Goal: Transaction & Acquisition: Book appointment/travel/reservation

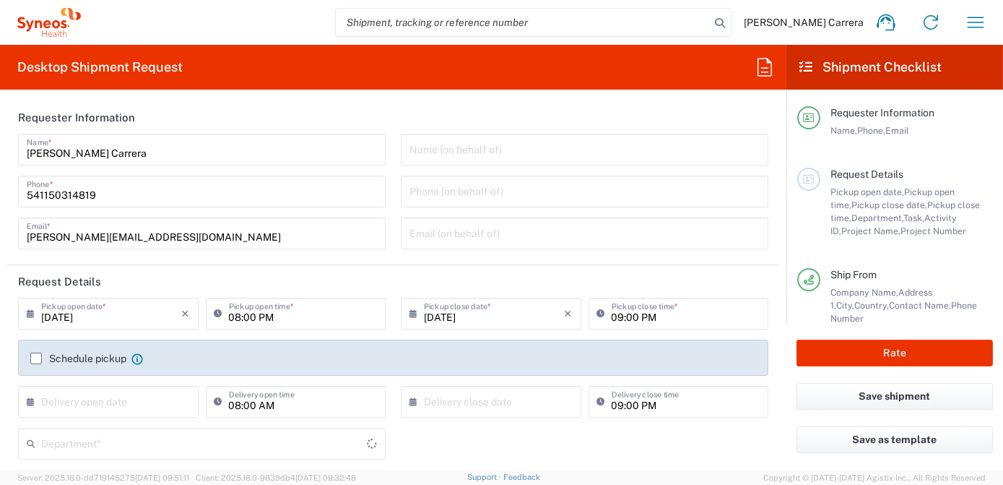
type input "3190"
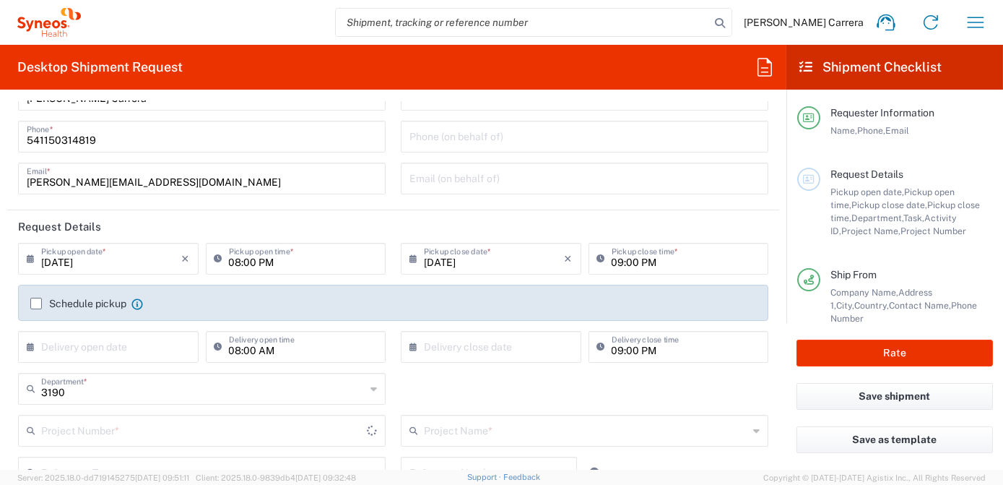
type input "[GEOGRAPHIC_DATA]"
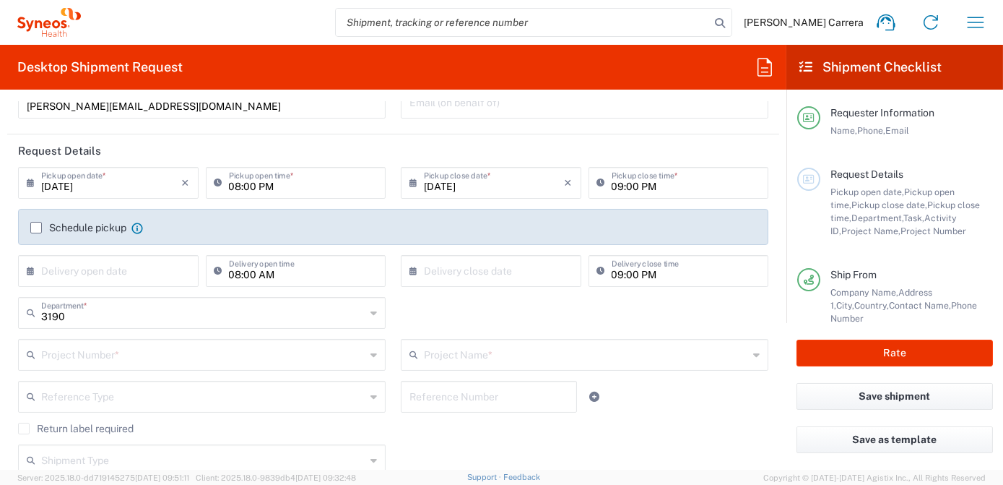
click at [99, 355] on input "text" at bounding box center [203, 353] width 324 height 25
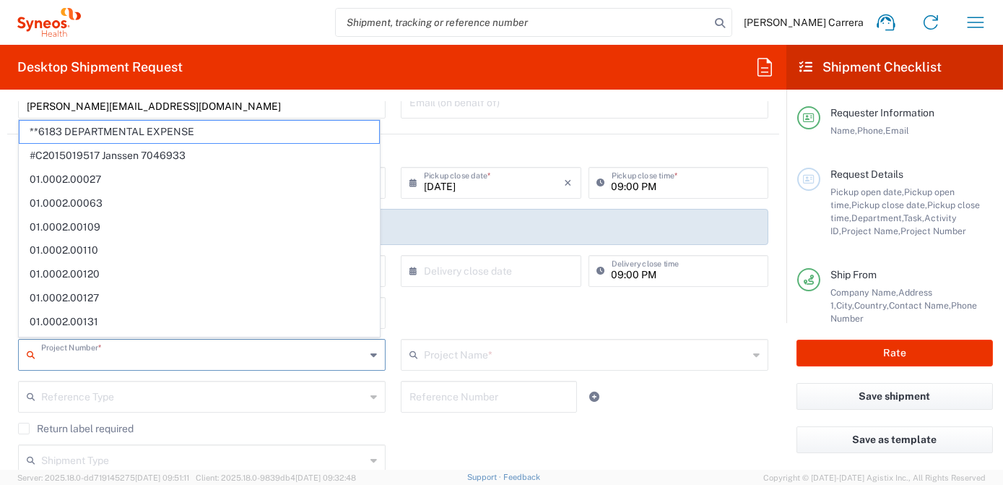
type input "Syneos Health Argentina SA"
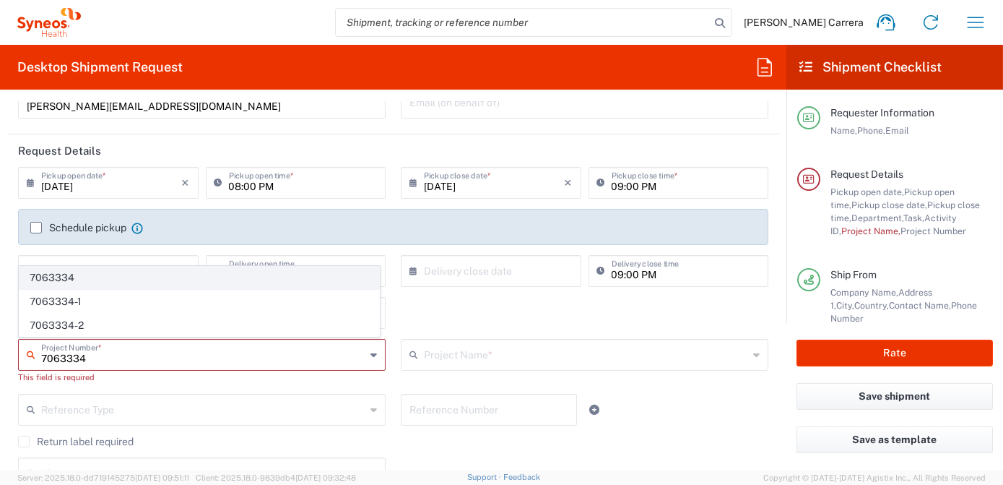
type input "7063334"
click at [65, 276] on span "7063334" at bounding box center [199, 277] width 360 height 22
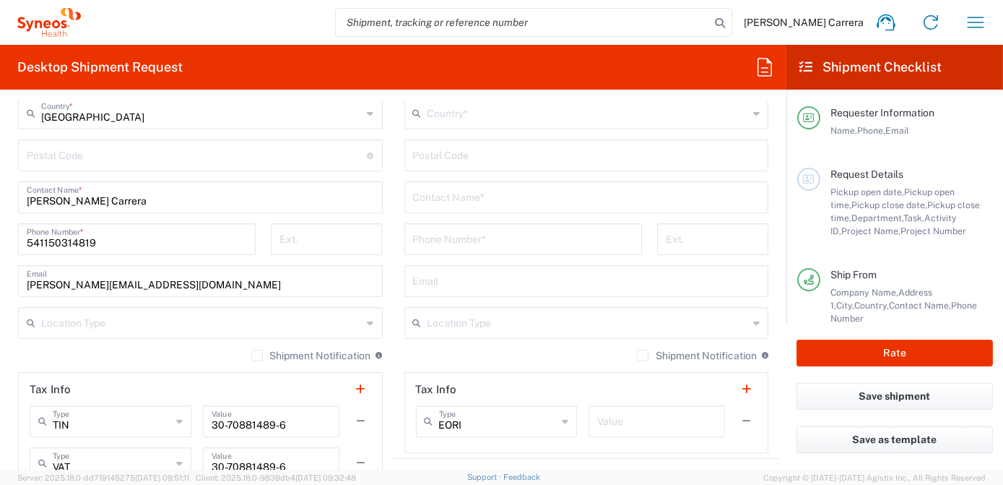
type input "Mineralys 7063334"
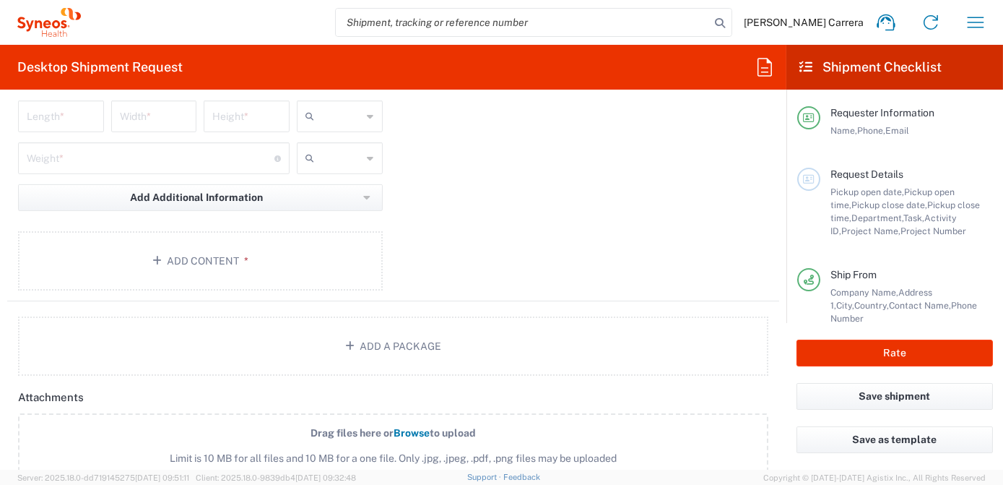
scroll to position [1575, 0]
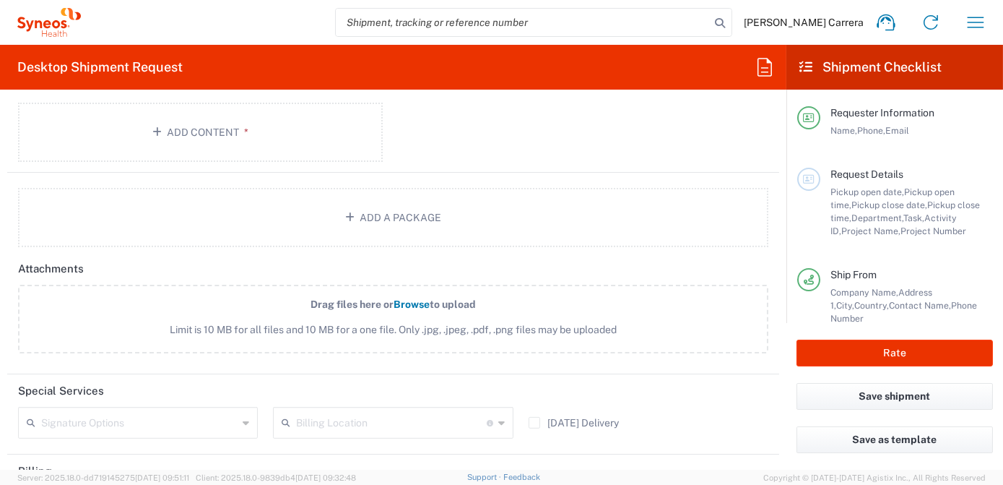
click at [336, 414] on input "text" at bounding box center [391, 421] width 190 height 25
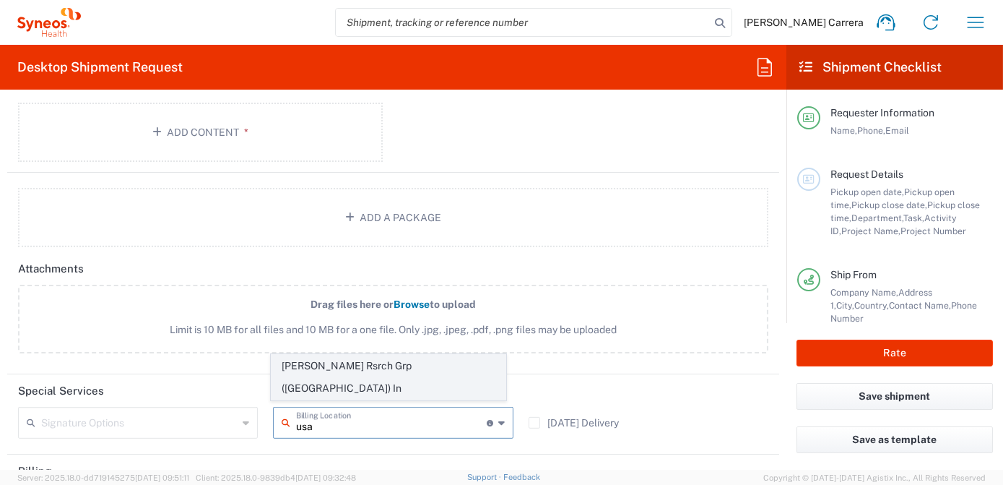
click at [366, 383] on span "[PERSON_NAME] Rsrch Grp ([GEOGRAPHIC_DATA]) In" at bounding box center [389, 377] width 234 height 45
type input "[PERSON_NAME] Rsrch Grp ([GEOGRAPHIC_DATA]) In"
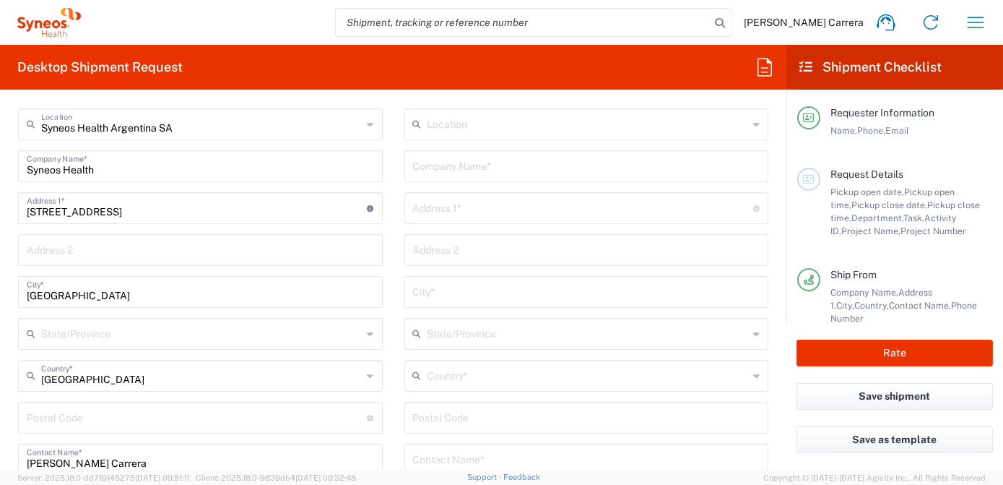
scroll to position [394, 0]
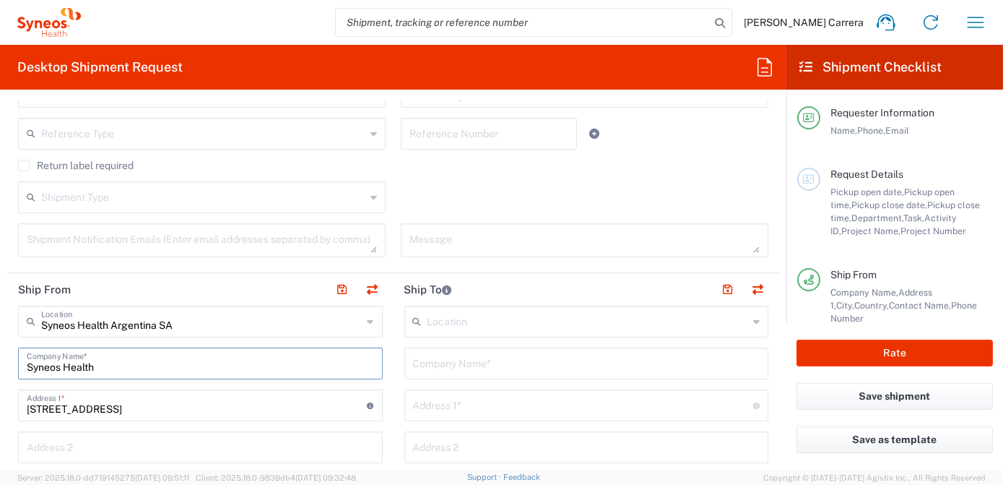
drag, startPoint x: -3, startPoint y: 356, endPoint x: 0, endPoint y: 345, distance: 11.2
click at [0, 349] on html "[PERSON_NAME] Carrera Home Shipment estimator Shipment tracking Desktop shipmen…" at bounding box center [501, 242] width 1003 height 485
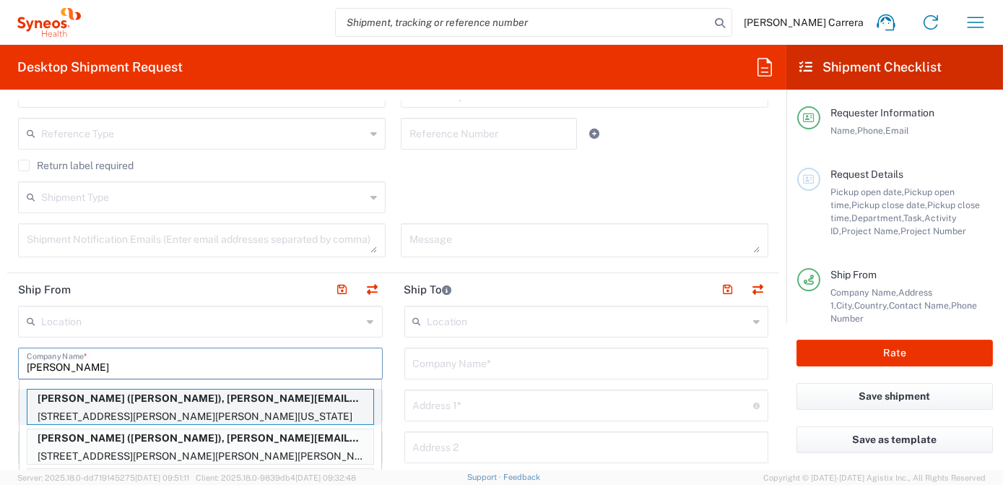
click at [110, 396] on p "[PERSON_NAME] ([PERSON_NAME]), [PERSON_NAME][EMAIL_ADDRESS][PERSON_NAME][DOMAIN…" at bounding box center [200, 398] width 346 height 18
type input "[PERSON_NAME]"
type input "[STREET_ADDRESS][PERSON_NAME][PERSON_NAME]"
type input "[US_STATE]"
type input "[GEOGRAPHIC_DATA]"
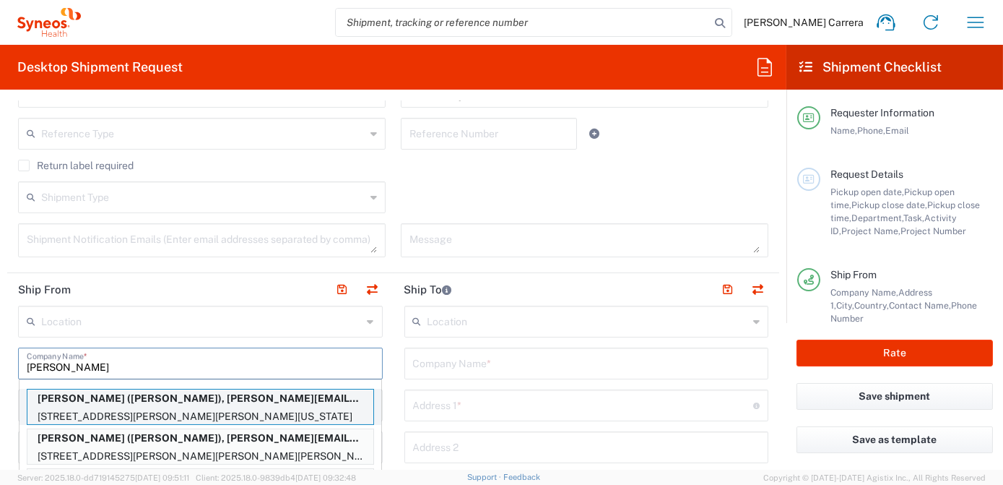
type input "50131"
type input "[PERSON_NAME]"
type input "5157831690"
type input "[PERSON_NAME][EMAIL_ADDRESS][PERSON_NAME][DOMAIN_NAME]"
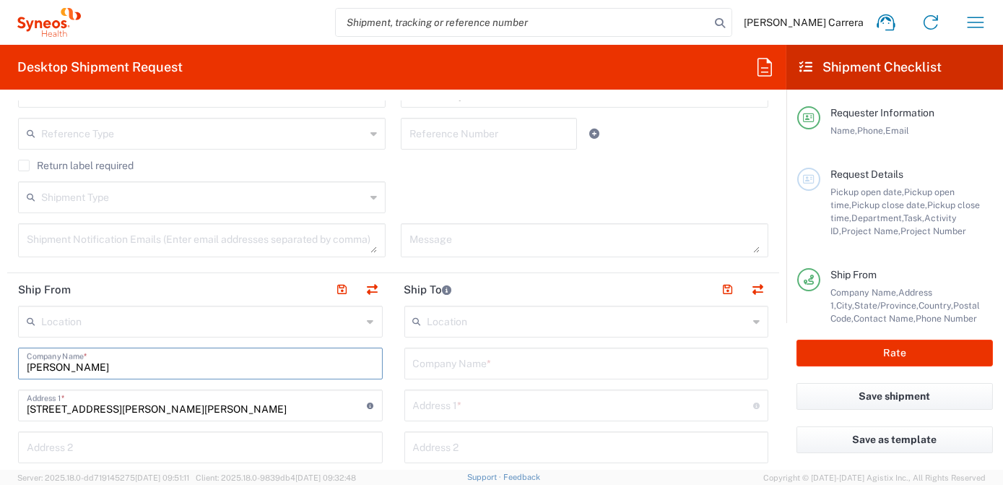
type input "[US_STATE]"
click at [423, 361] on input "text" at bounding box center [586, 361] width 347 height 25
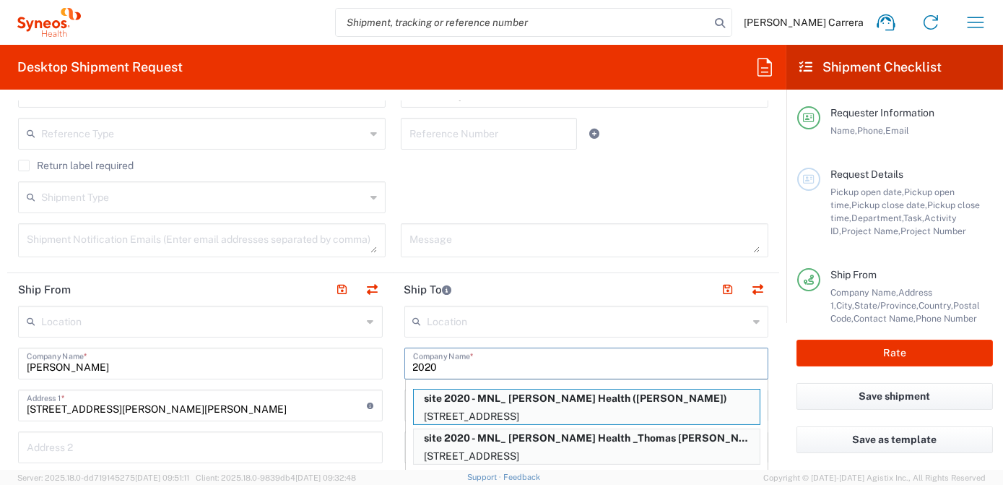
click at [479, 403] on p "site 2020 - MNL_ [PERSON_NAME] Health ([PERSON_NAME])" at bounding box center [587, 398] width 346 height 18
type input "site 2020 - MNL_ [PERSON_NAME] Health"
type input "[STREET_ADDRESS]"
type input "NOvi"
type input "[GEOGRAPHIC_DATA]"
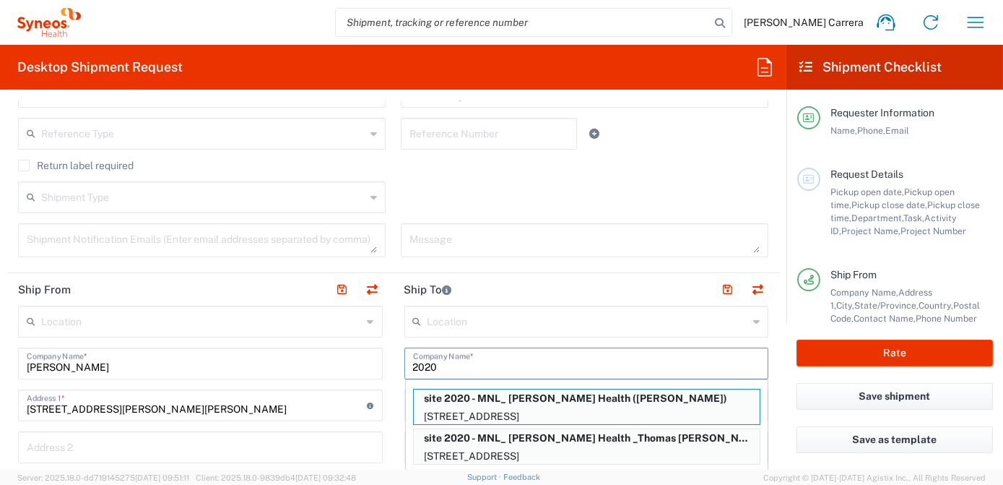
type input "48377"
type input "[PERSON_NAME]"
type input "[PHONE_NUMBER]"
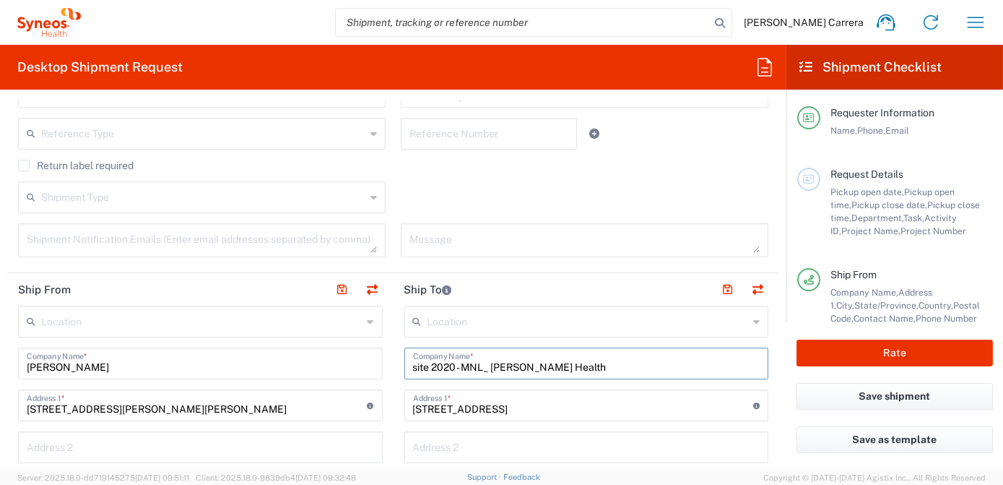
type input "[US_STATE]"
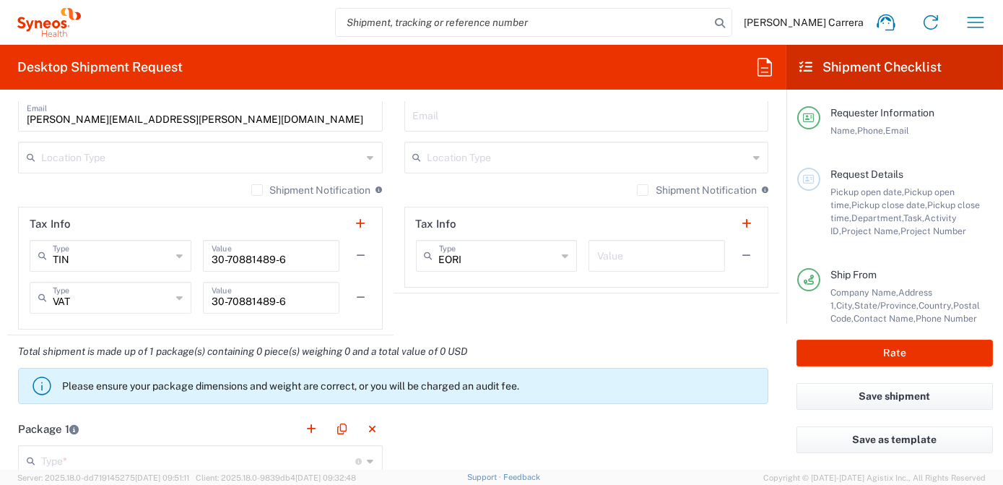
scroll to position [1116, 0]
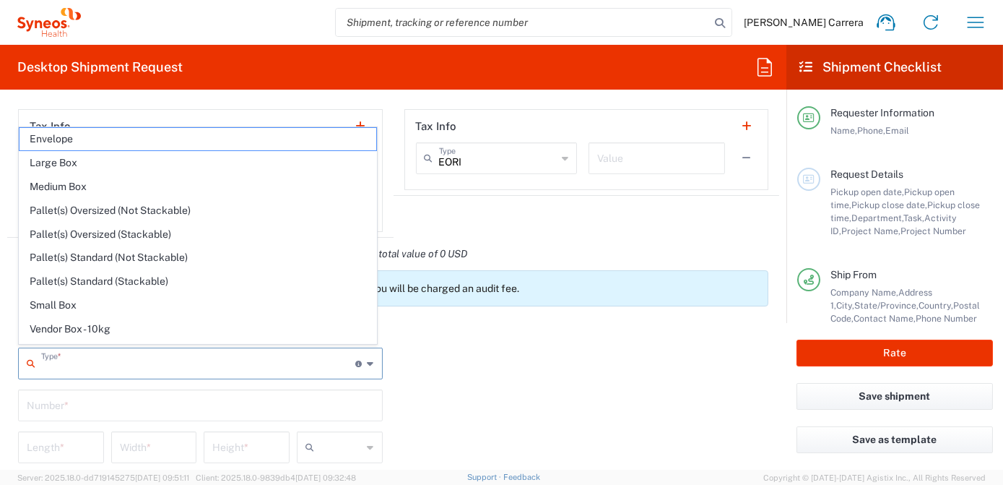
click at [55, 355] on input "text" at bounding box center [198, 361] width 315 height 25
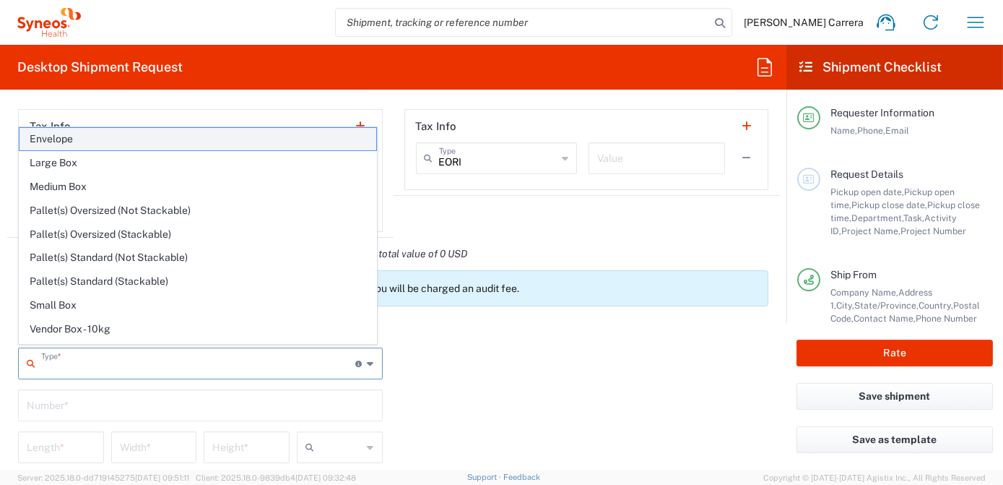
click at [100, 139] on span "Envelope" at bounding box center [197, 139] width 357 height 22
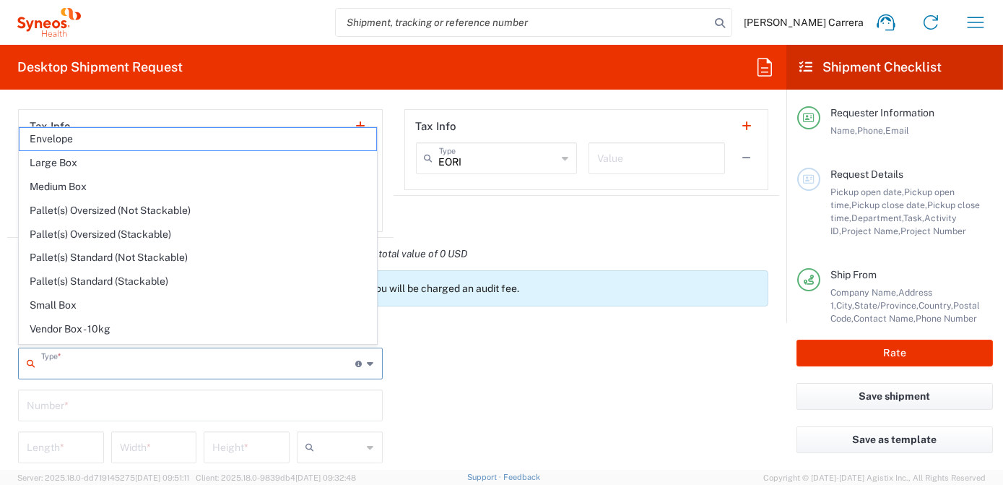
type input "Envelope"
type input "1"
type input "9.5"
type input "12.5"
type input "0.25"
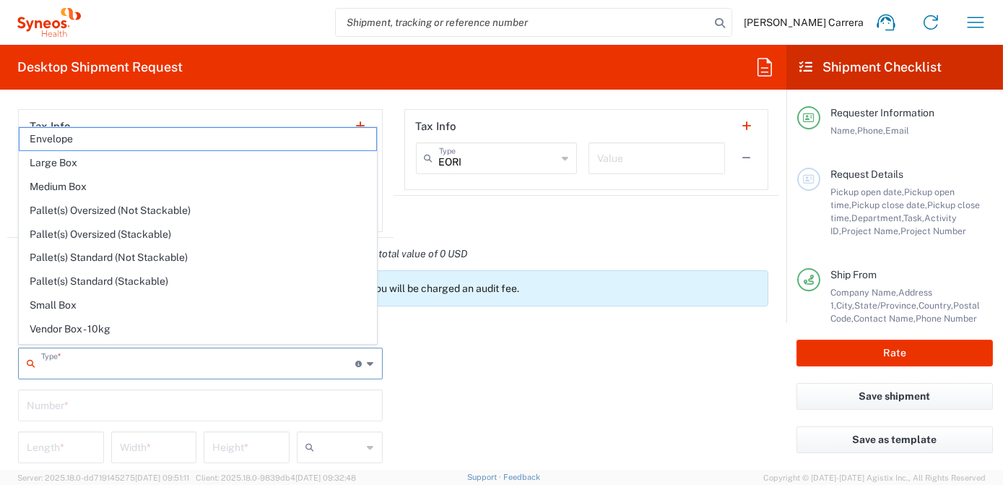
type input "in"
type input "0.45"
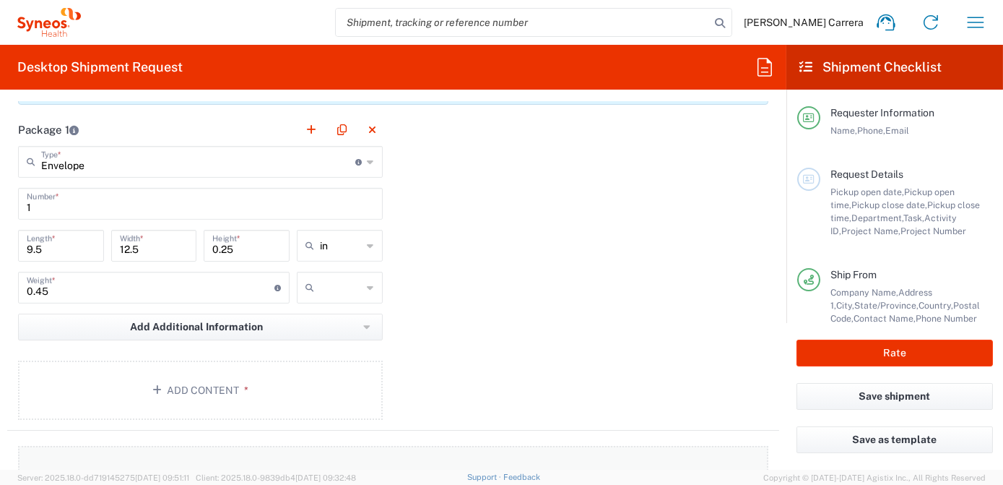
scroll to position [1444, 0]
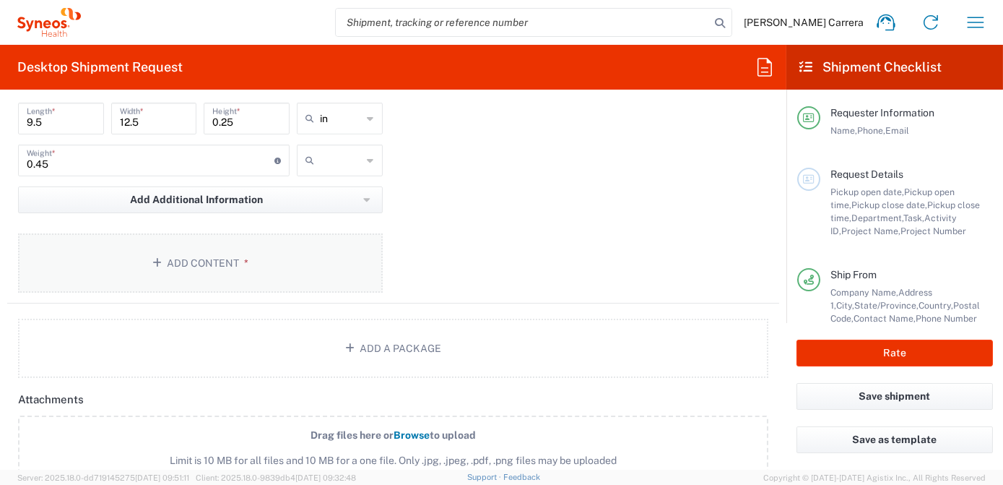
click at [176, 262] on button "Add Content *" at bounding box center [200, 262] width 365 height 59
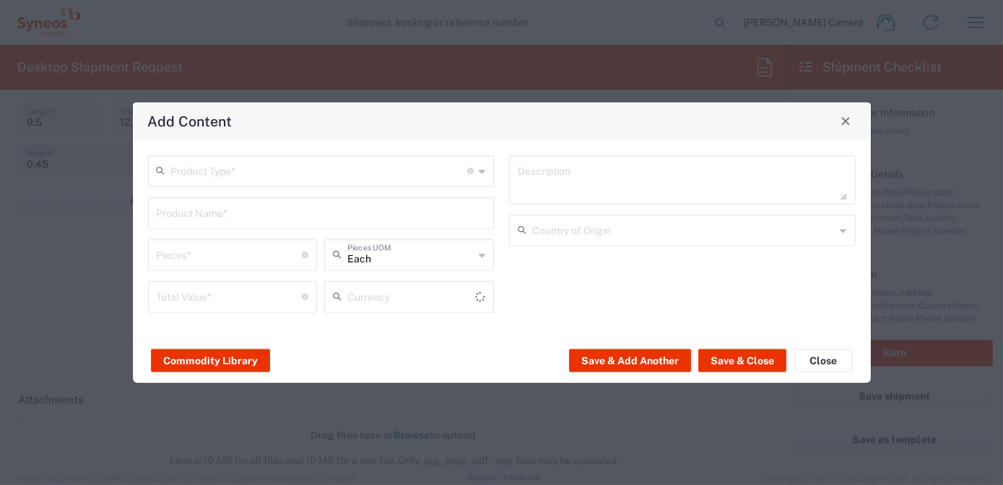
type input "US Dollar"
click at [211, 165] on input "text" at bounding box center [319, 169] width 297 height 25
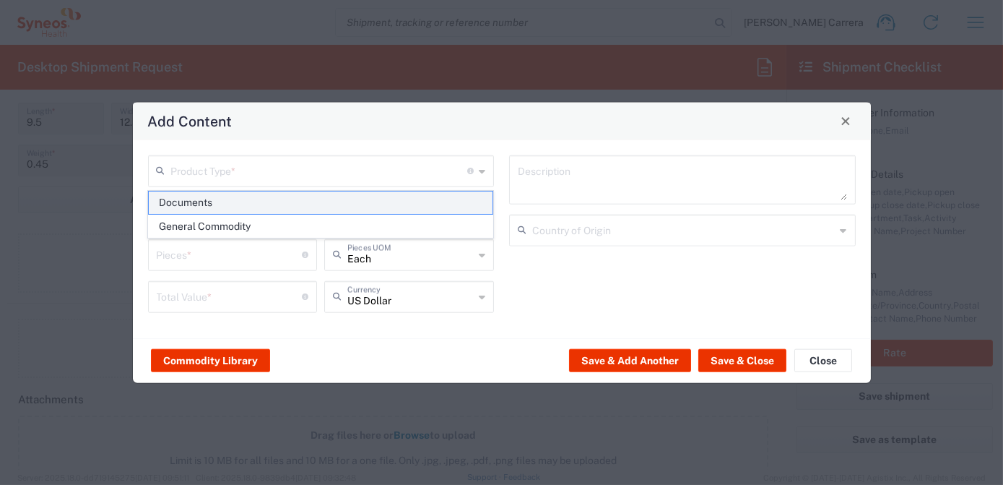
click at [207, 201] on span "Documents" at bounding box center [321, 202] width 344 height 22
type input "Documents"
type input "1"
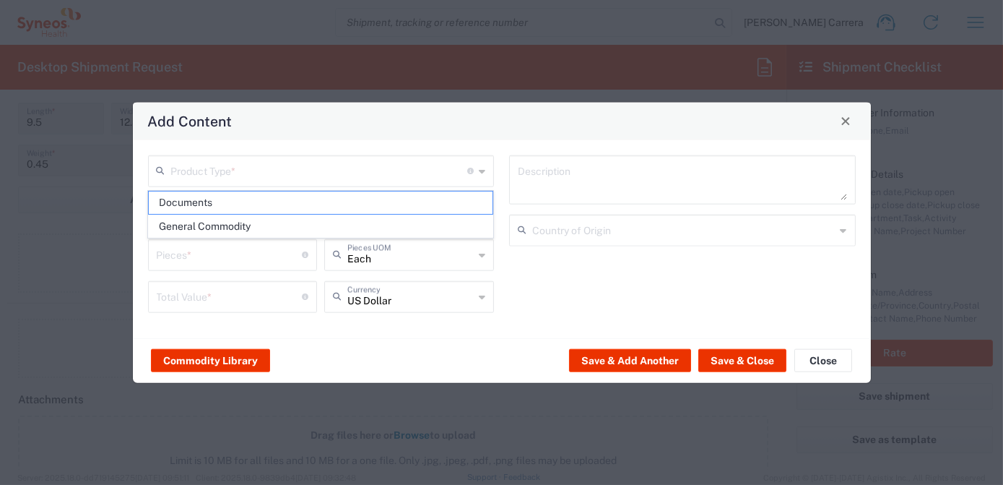
type textarea "Documents"
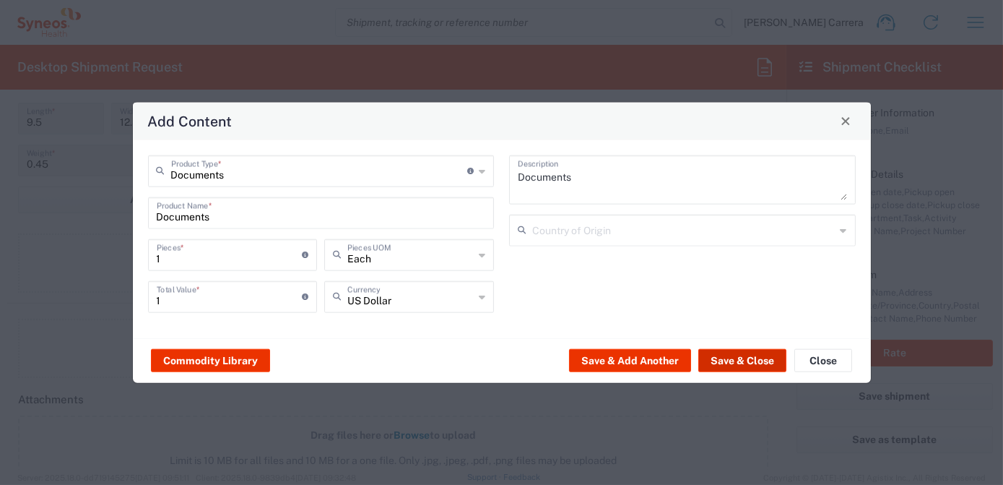
click at [731, 362] on button "Save & Close" at bounding box center [742, 360] width 88 height 23
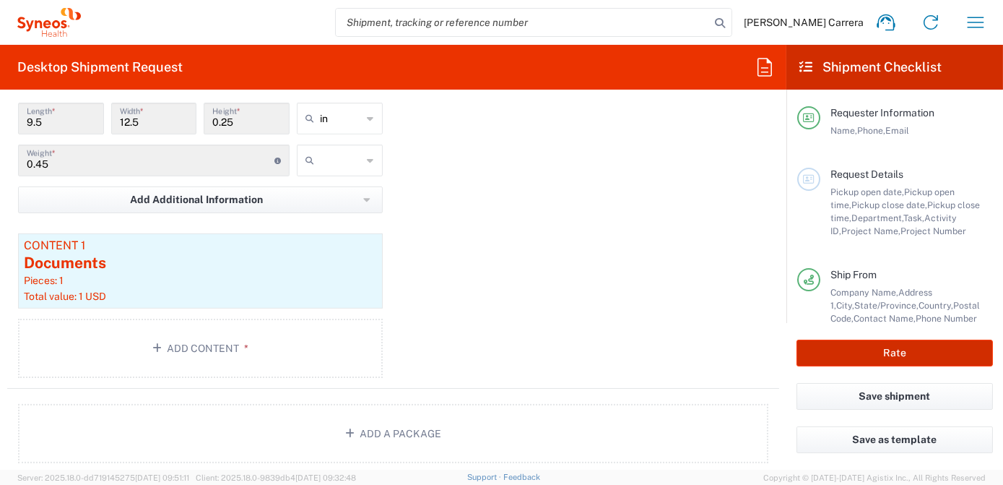
click at [858, 353] on button "Rate" at bounding box center [894, 352] width 196 height 27
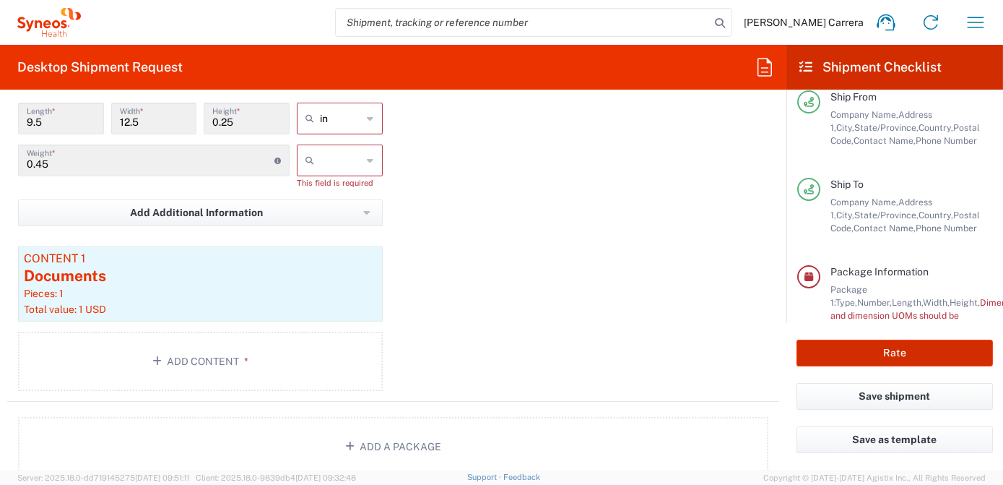
scroll to position [231, 0]
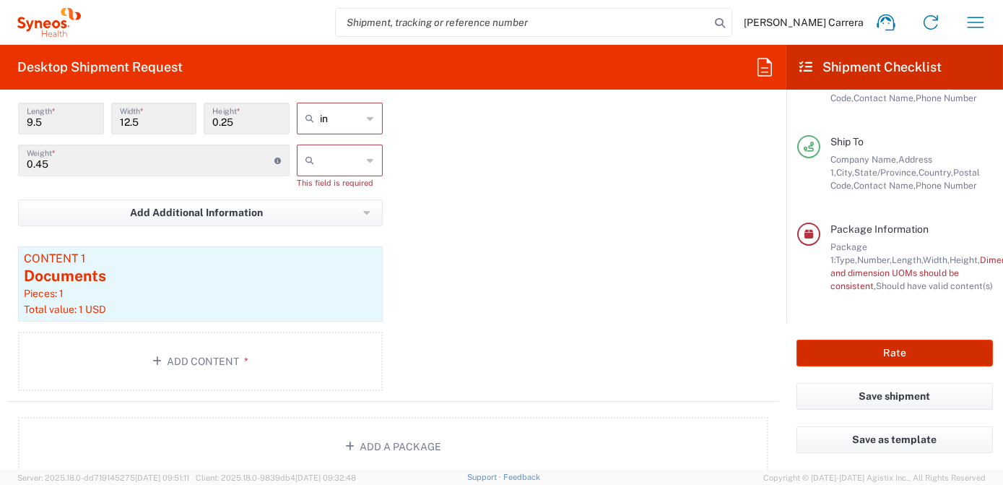
type input "7063334"
drag, startPoint x: 312, startPoint y: 162, endPoint x: 321, endPoint y: 173, distance: 13.9
click at [313, 162] on icon at bounding box center [312, 160] width 14 height 23
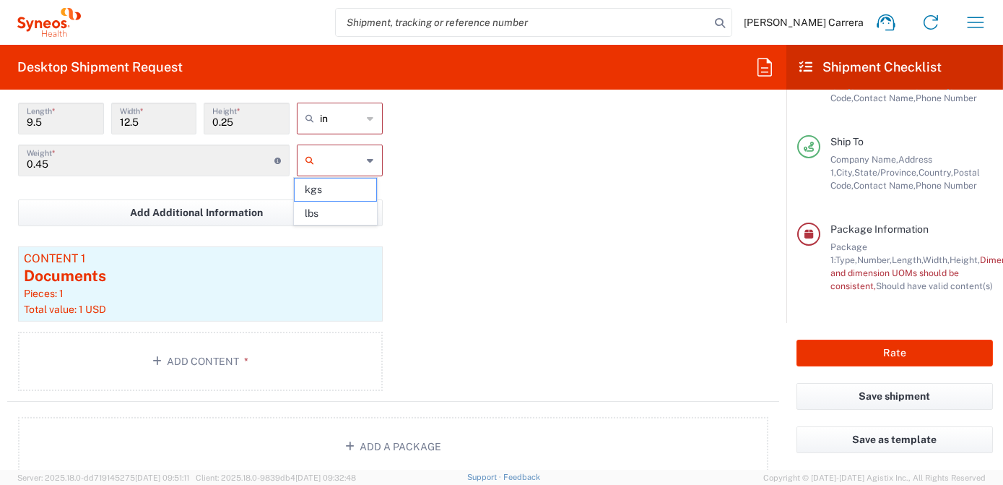
drag, startPoint x: 329, startPoint y: 207, endPoint x: 368, endPoint y: 212, distance: 40.0
click at [327, 207] on span "lbs" at bounding box center [336, 213] width 82 height 22
type input "lbs"
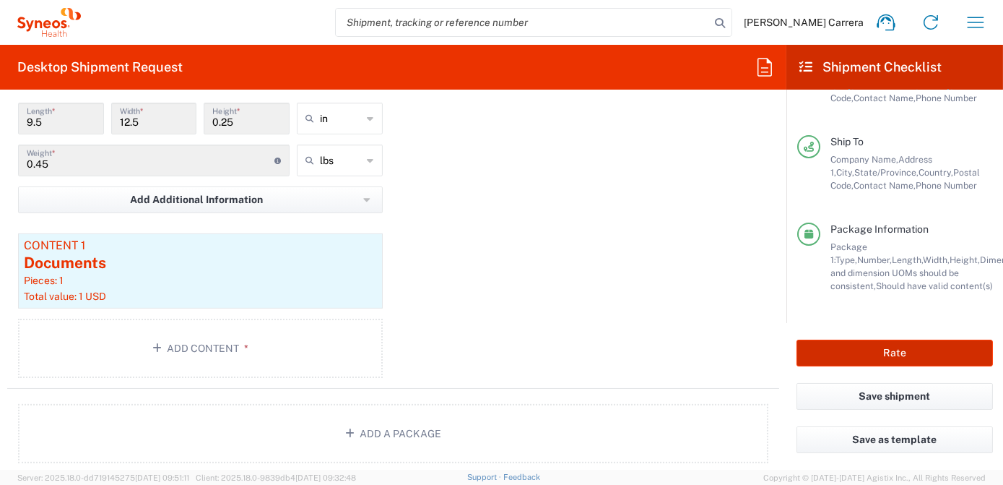
click at [879, 349] on button "Rate" at bounding box center [894, 352] width 196 height 27
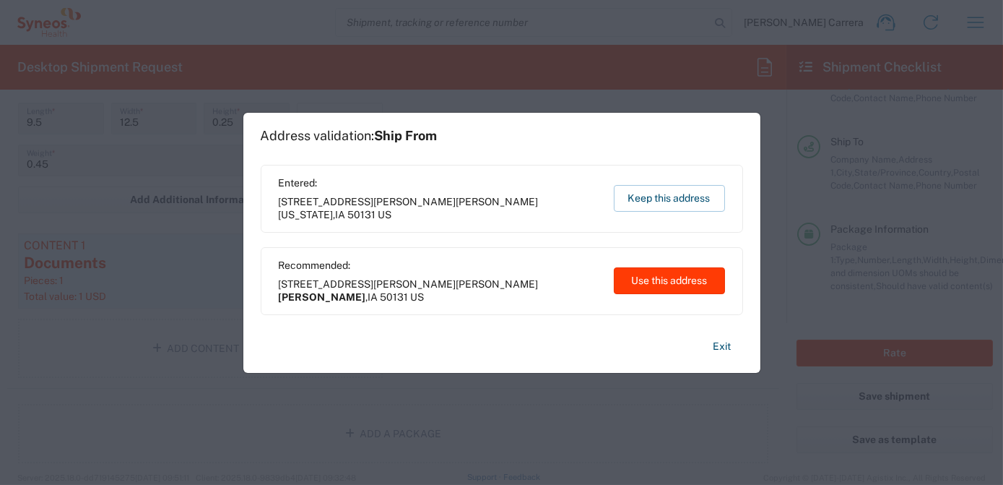
click at [693, 284] on button "Use this address" at bounding box center [669, 280] width 111 height 27
type input "[PERSON_NAME]"
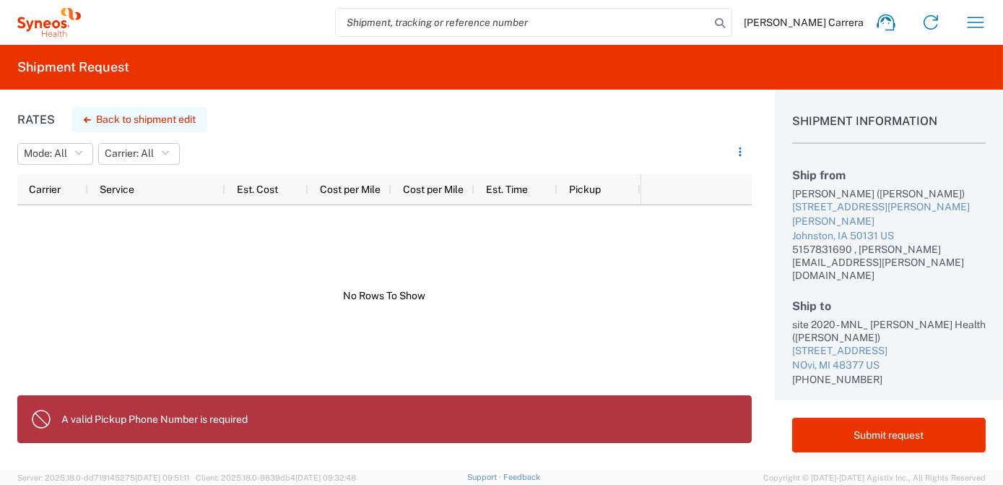
click at [116, 114] on button "Back to shipment edit" at bounding box center [139, 119] width 135 height 25
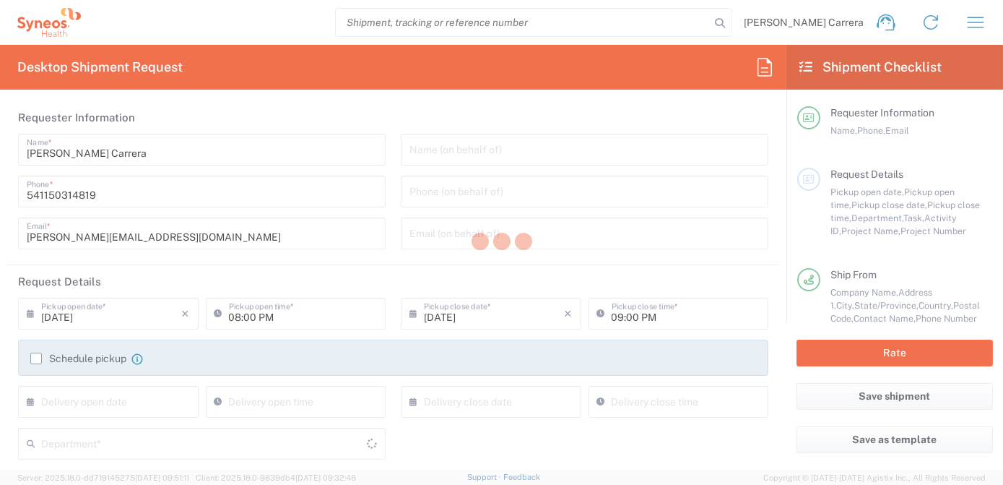
type input "[US_STATE]"
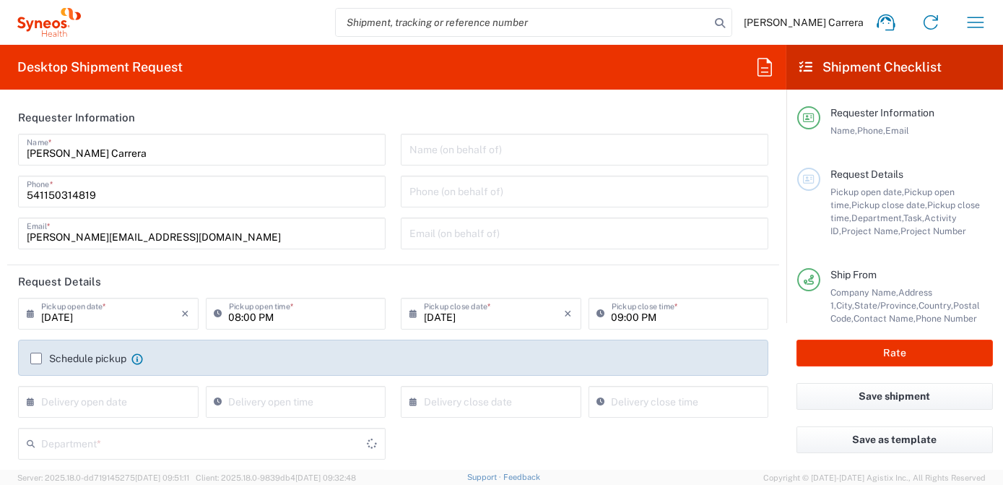
type input "Envelope"
type input "[US_STATE]"
type input "3190"
type input "7063334"
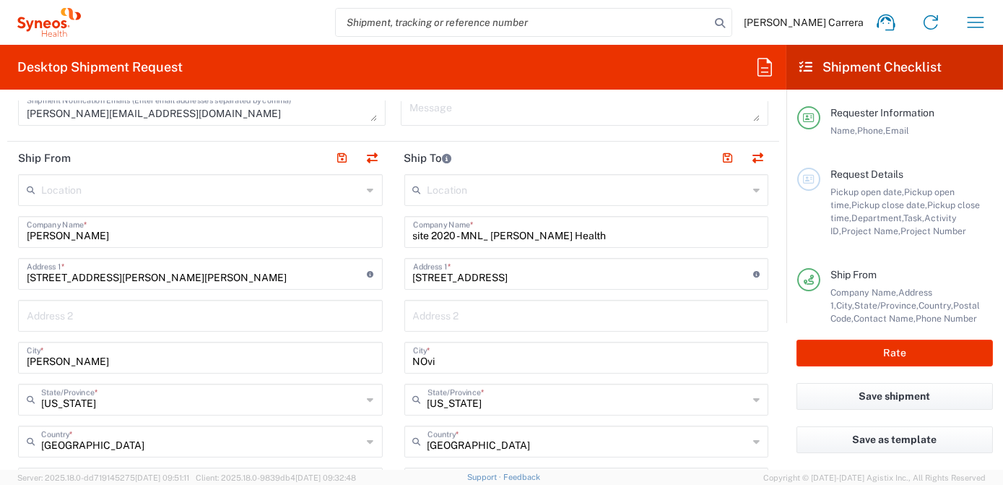
type input "Mineralys 7063334"
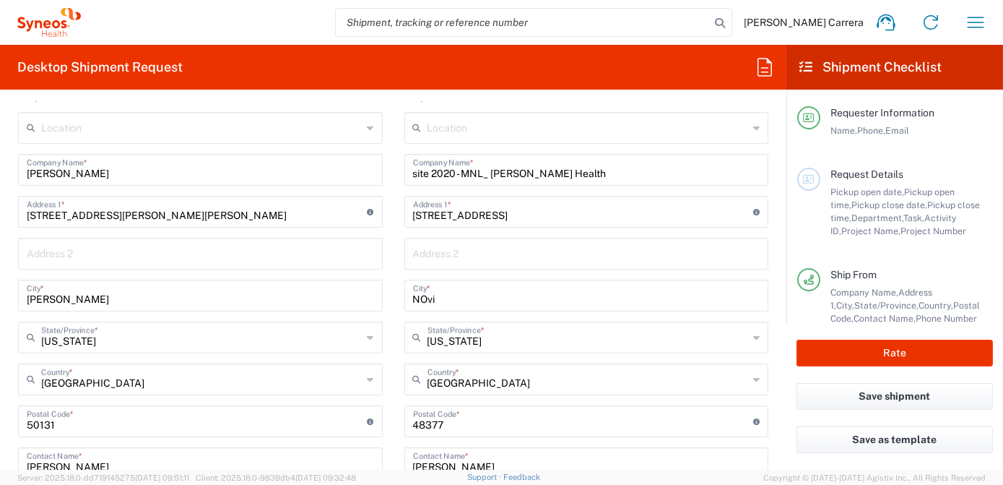
scroll to position [656, 0]
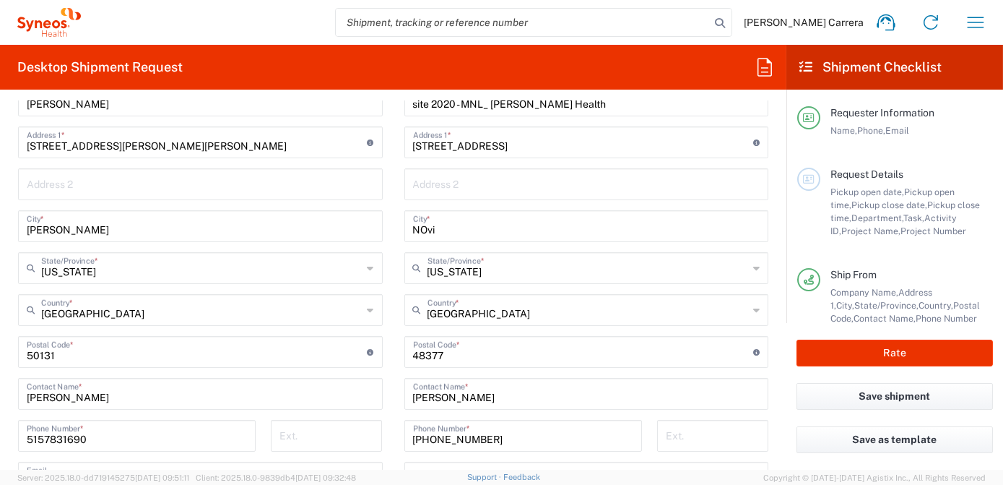
click at [103, 440] on input "5157831690" at bounding box center [137, 434] width 220 height 25
type input "5157831690"
click at [900, 355] on button "Rate" at bounding box center [894, 352] width 196 height 27
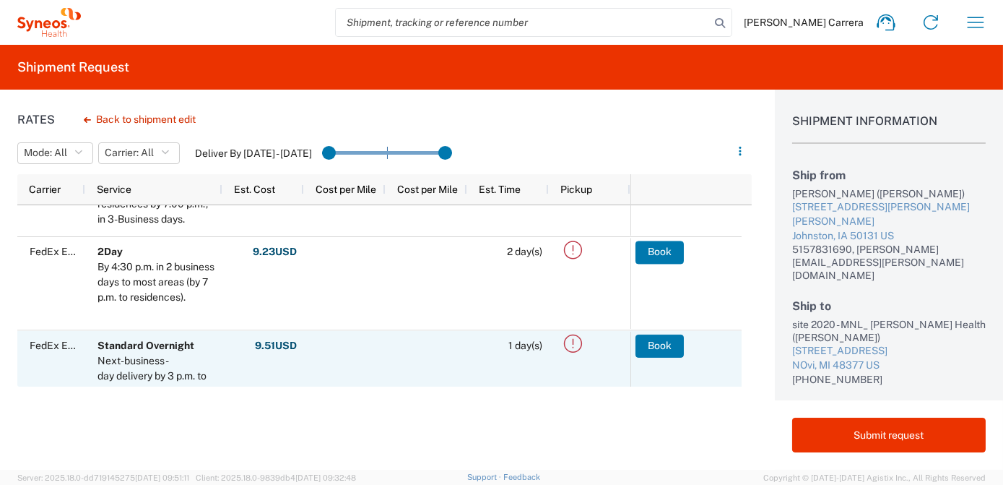
scroll to position [131, 0]
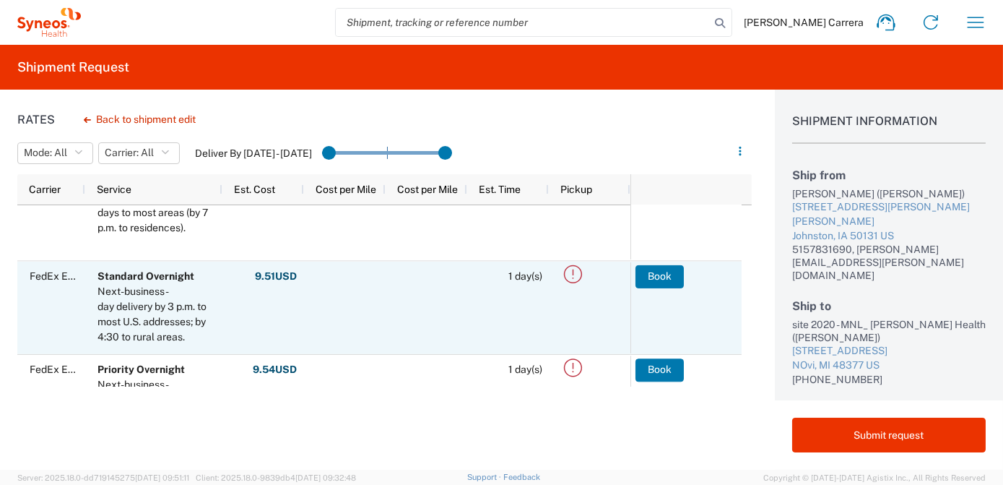
click at [658, 276] on button "Book" at bounding box center [659, 275] width 48 height 23
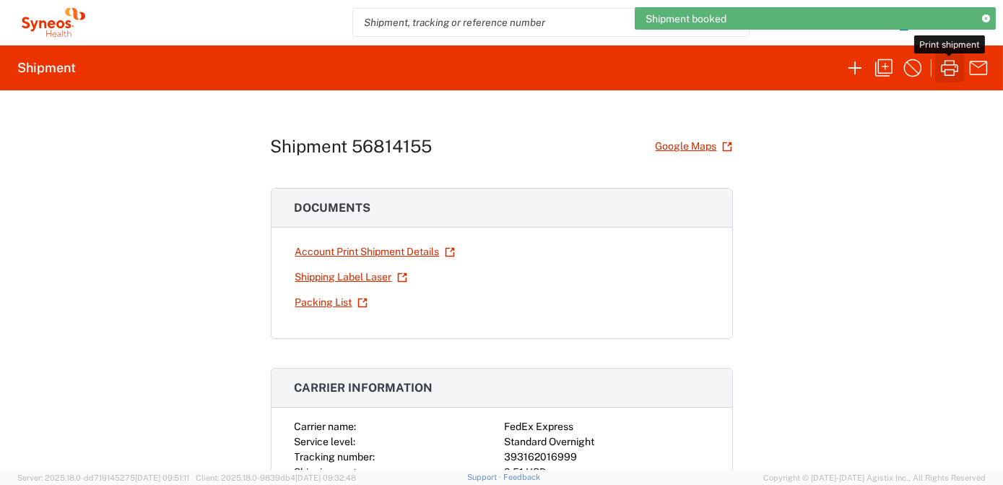
click at [945, 70] on icon "button" at bounding box center [949, 68] width 17 height 16
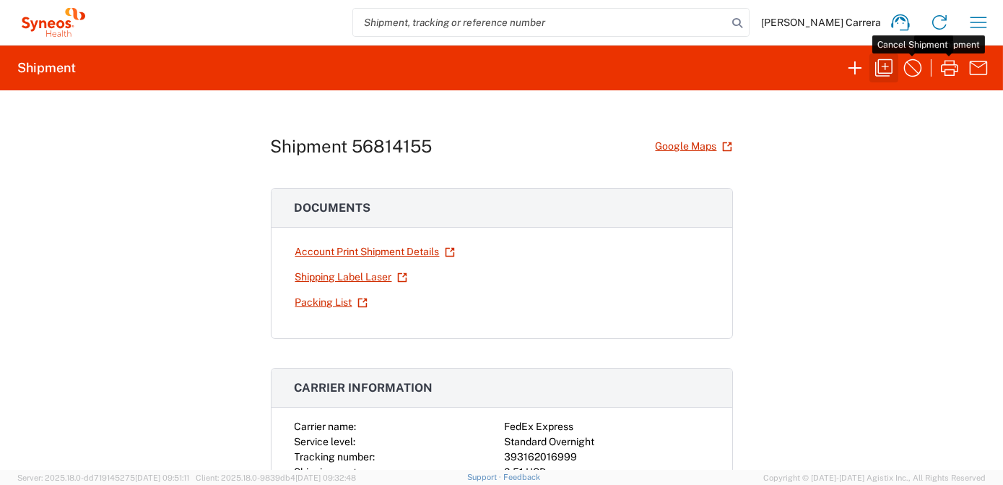
click at [887, 66] on icon "button" at bounding box center [883, 67] width 17 height 17
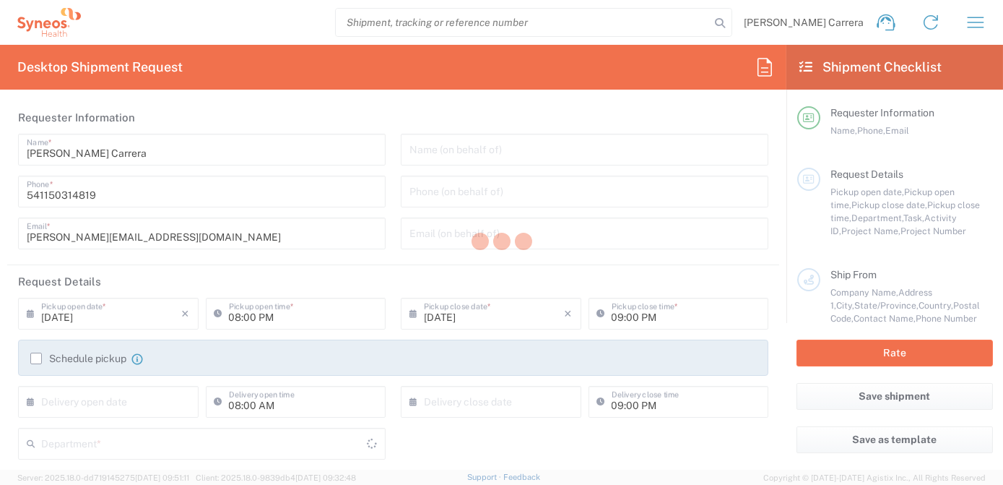
type input "Project"
type input "7063334"
type textarea "[PERSON_NAME][EMAIL_ADDRESS][DOMAIN_NAME]"
type input "[PERSON_NAME]"
type input "[STREET_ADDRESS][PERSON_NAME][PERSON_NAME]"
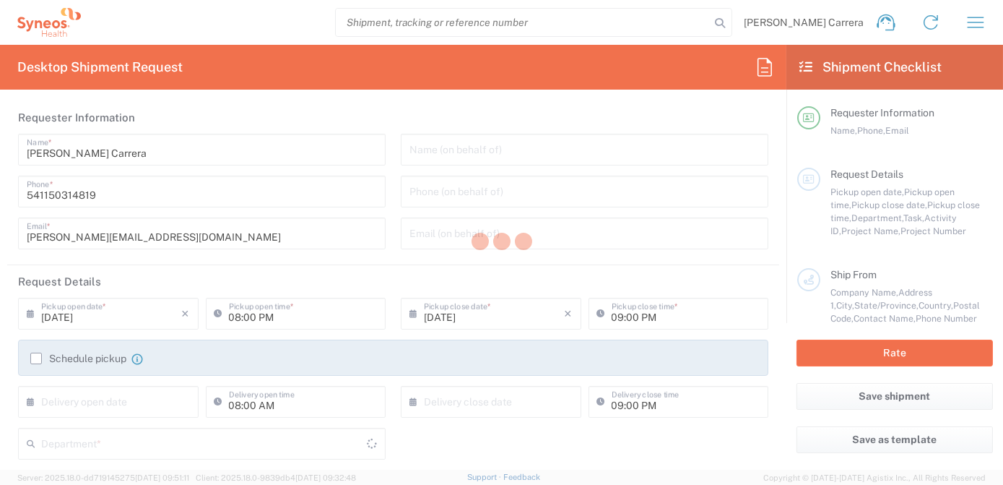
type input "[PERSON_NAME]"
type input "[US_STATE]"
type input "50131"
type input "[PERSON_NAME]"
type input "5157831690"
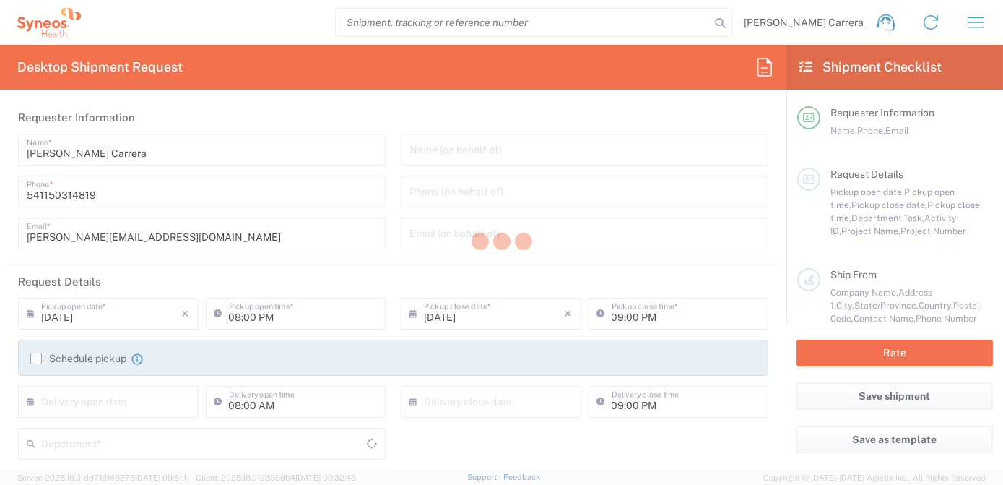
type input "[PERSON_NAME][EMAIL_ADDRESS][PERSON_NAME][DOMAIN_NAME]"
type input "site 2020 - MNL_ [PERSON_NAME] Health"
type input "[STREET_ADDRESS]"
type input "NOvi"
type input "[GEOGRAPHIC_DATA]"
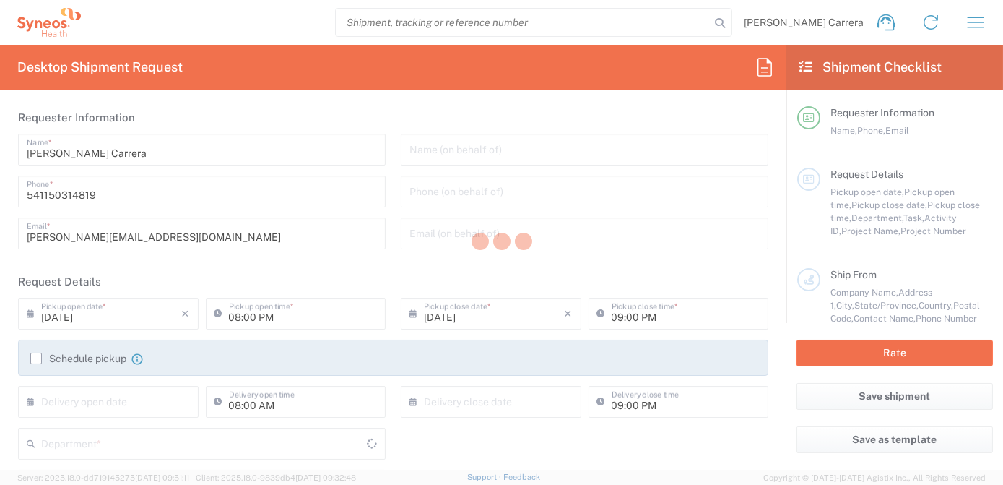
type input "48377"
type input "[PERSON_NAME]"
type input "[PHONE_NUMBER]"
type input "[PERSON_NAME] Rsrch Grp ([GEOGRAPHIC_DATA]) In"
type input "Sender/Shipper"
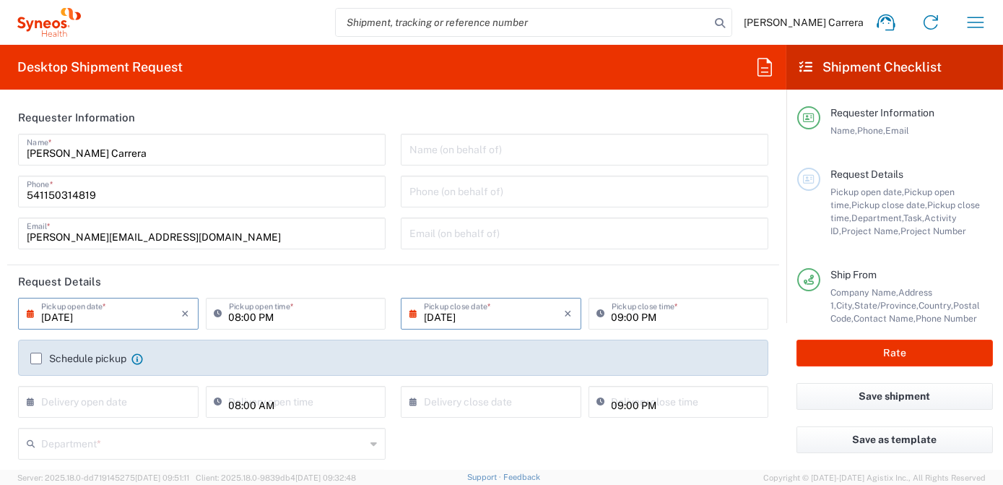
type input "[US_STATE]"
type input "Envelope"
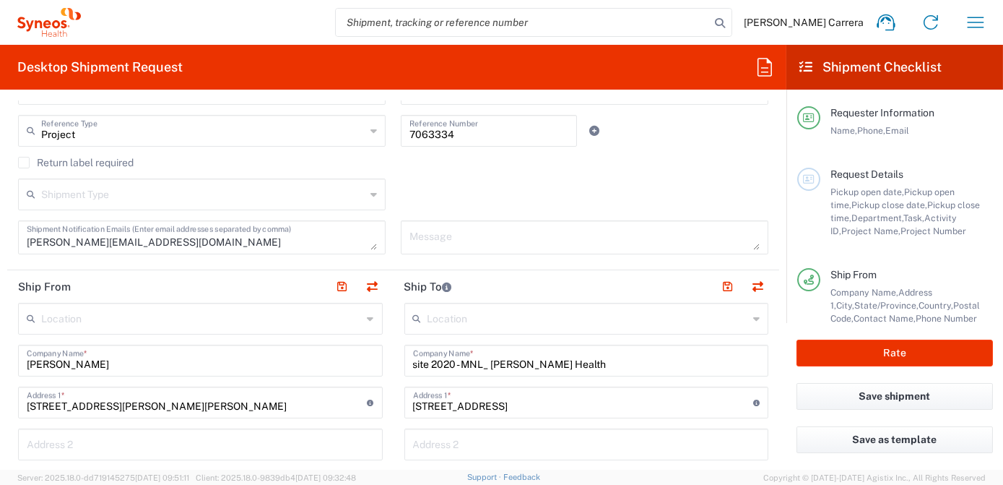
scroll to position [459, 0]
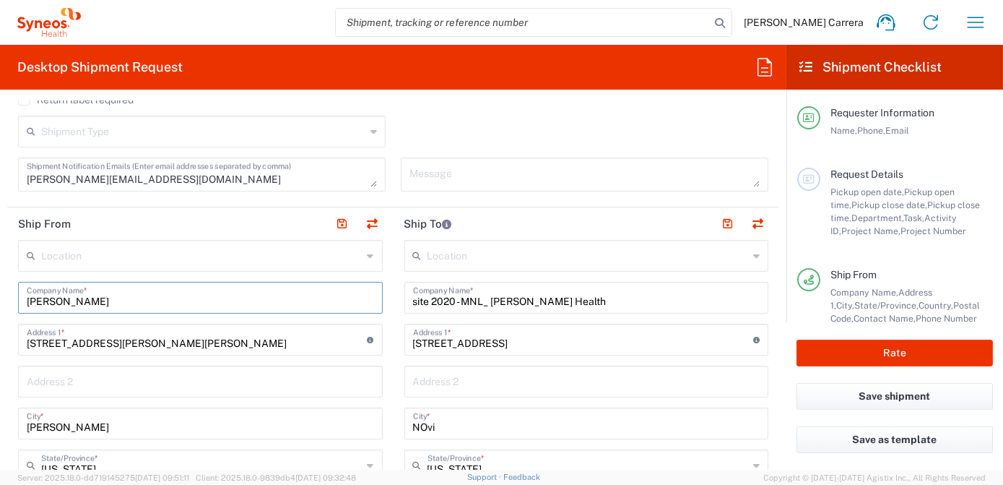
drag, startPoint x: 115, startPoint y: 305, endPoint x: -3, endPoint y: 303, distance: 117.7
click at [0, 303] on html "[PERSON_NAME] Carrera Home Shipment estimator Shipment tracking Desktop shipmen…" at bounding box center [501, 242] width 1003 height 485
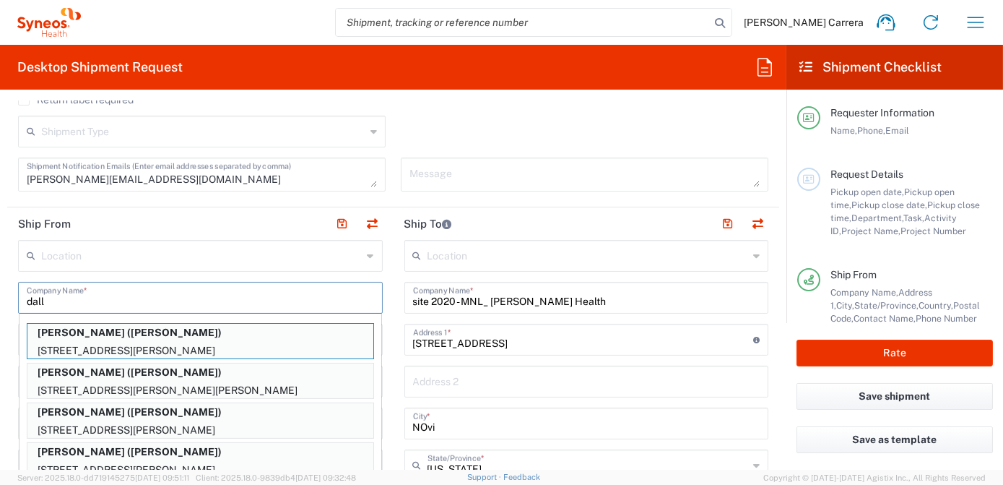
click at [82, 342] on p "[STREET_ADDRESS][PERSON_NAME]" at bounding box center [200, 351] width 346 height 18
type input "[PERSON_NAME]"
type input "[STREET_ADDRESS][PERSON_NAME]"
type input "[GEOGRAPHIC_DATA]"
type input "[US_STATE]"
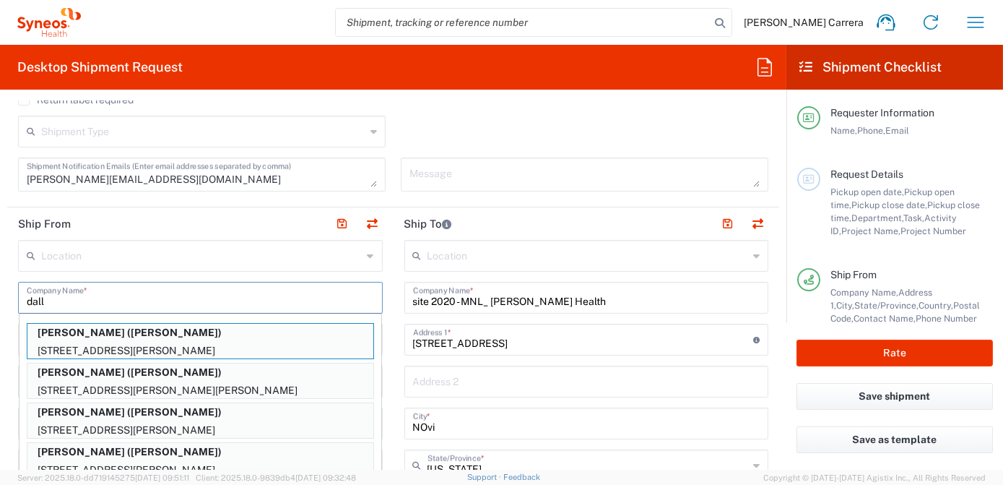
type input "63124"
type input "[PERSON_NAME]"
type input "19728219899"
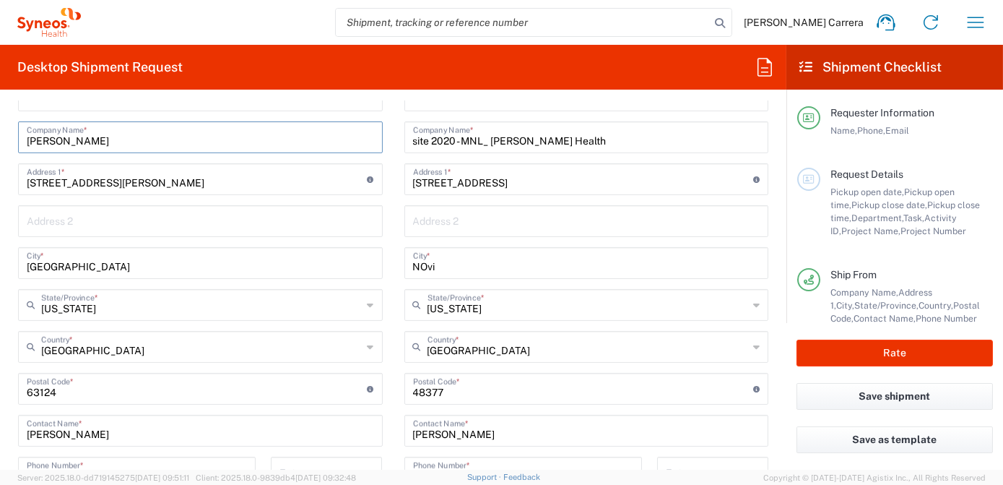
scroll to position [591, 0]
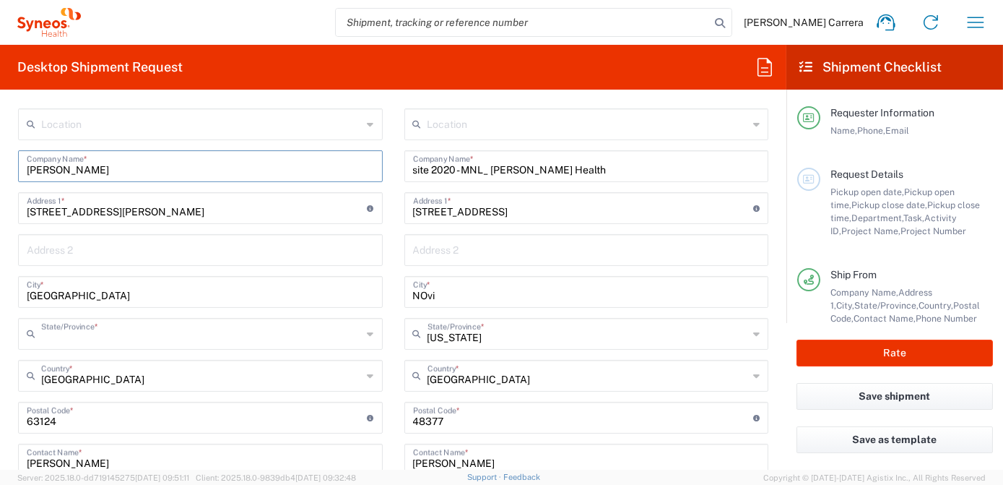
click at [86, 339] on input "text" at bounding box center [201, 332] width 321 height 25
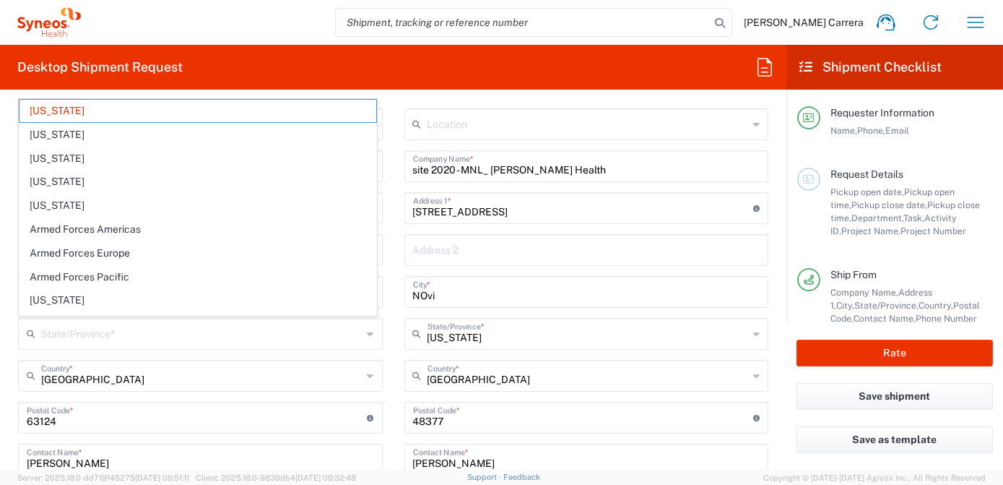
click at [7, 357] on main "Location [PERSON_NAME] LLC-[GEOGRAPHIC_DATA] [GEOGRAPHIC_DATA] [GEOGRAPHIC_DATA…" at bounding box center [200, 432] width 386 height 648
type input "[US_STATE]"
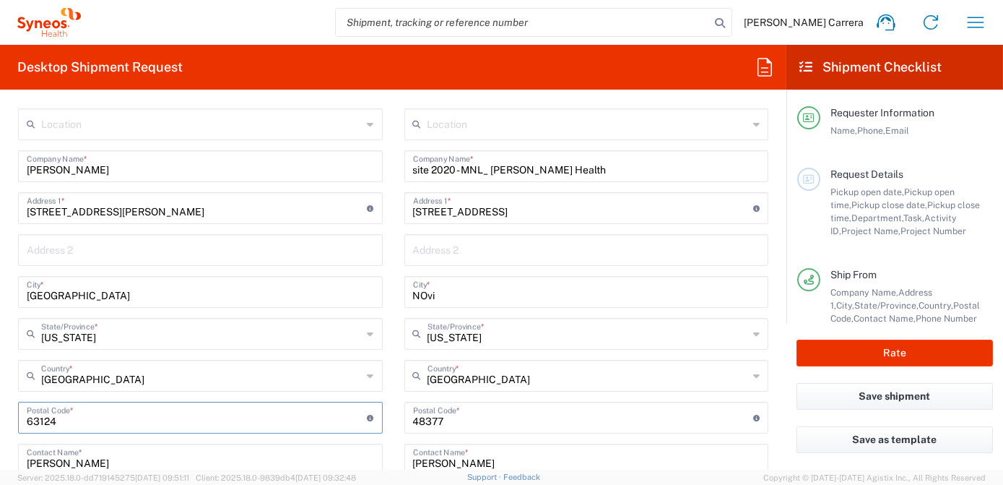
drag, startPoint x: 66, startPoint y: 419, endPoint x: 23, endPoint y: 419, distance: 43.3
click at [23, 419] on div "Postal Code * Postal Code for [GEOGRAPHIC_DATA] should have the following forma…" at bounding box center [200, 417] width 365 height 32
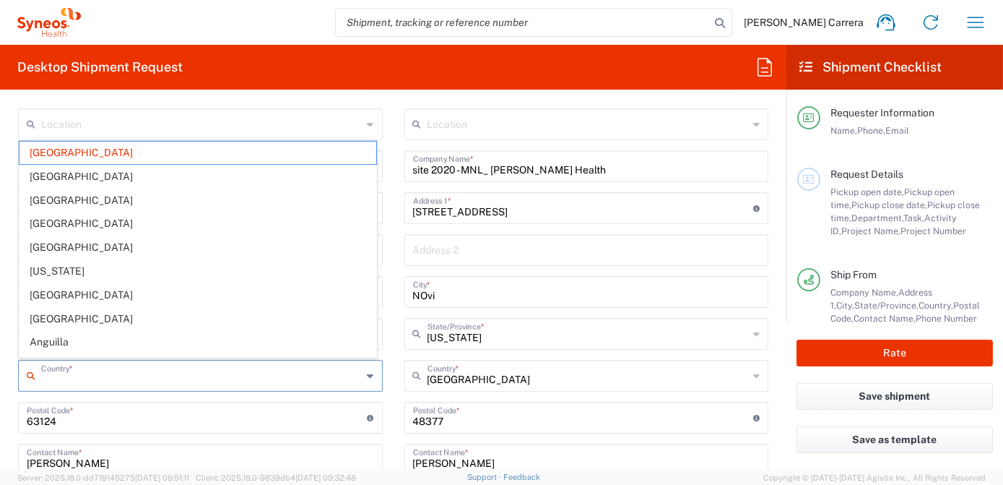
drag, startPoint x: 237, startPoint y: 373, endPoint x: 254, endPoint y: 367, distance: 18.3
click at [237, 373] on input "text" at bounding box center [201, 374] width 321 height 25
click at [578, 249] on input "text" at bounding box center [586, 248] width 347 height 25
type input "[GEOGRAPHIC_DATA]"
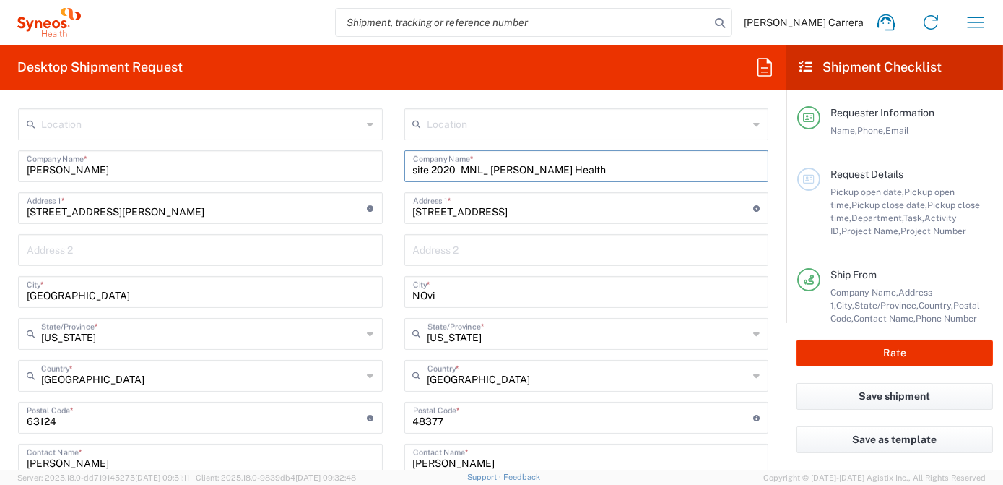
drag, startPoint x: 593, startPoint y: 171, endPoint x: 308, endPoint y: 157, distance: 285.6
click at [310, 157] on div "Ship From Location [PERSON_NAME] LLC-[GEOGRAPHIC_DATA] [GEOGRAPHIC_DATA] [GEOGR…" at bounding box center [393, 419] width 772 height 687
click at [446, 170] on input "2014" at bounding box center [586, 164] width 347 height 25
drag, startPoint x: 449, startPoint y: 171, endPoint x: 365, endPoint y: 177, distance: 84.0
click at [365, 177] on div "Ship From Location [PERSON_NAME] LLC-[GEOGRAPHIC_DATA] [GEOGRAPHIC_DATA] [GEOGR…" at bounding box center [393, 419] width 772 height 687
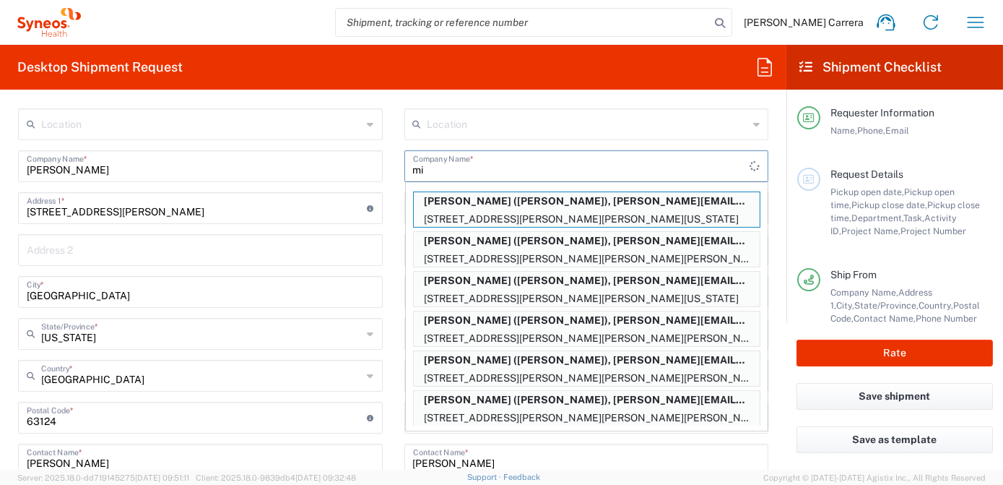
type input "m"
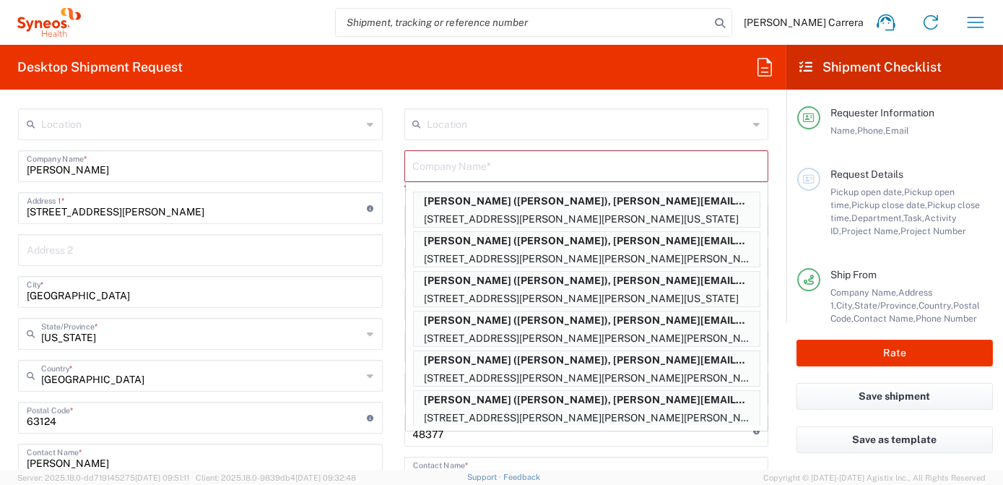
click at [451, 161] on input "text" at bounding box center [586, 164] width 347 height 25
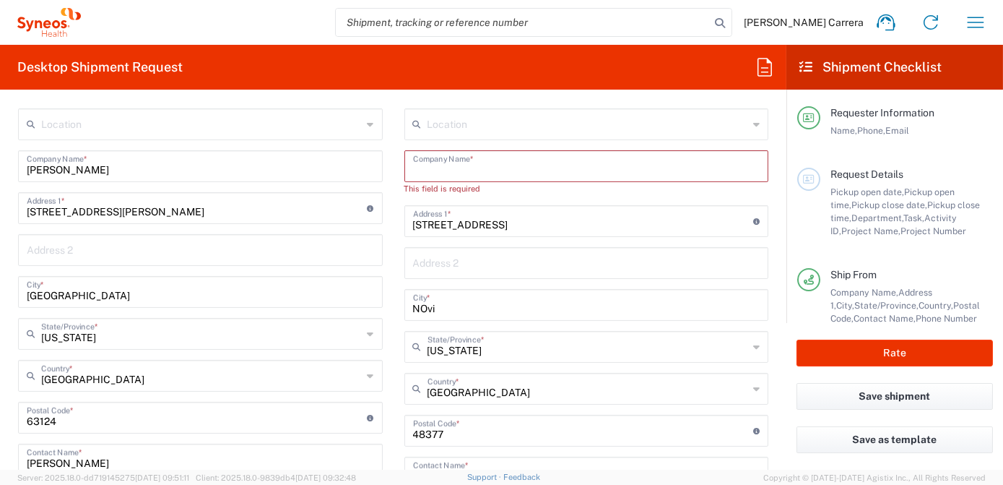
paste input "s"
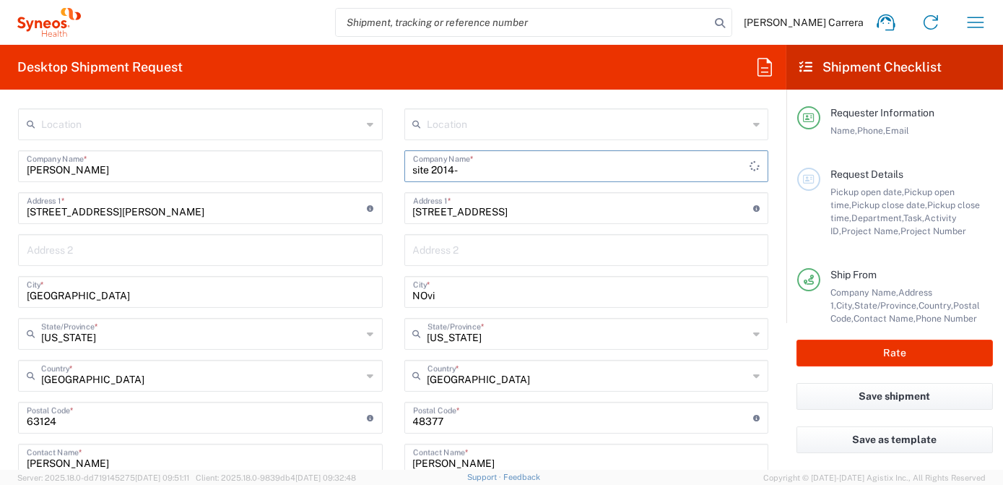
paste input "text"
type input "site 2014- Sleep Therapy research Center"
drag, startPoint x: 516, startPoint y: 212, endPoint x: 338, endPoint y: 200, distance: 178.8
click at [338, 200] on div "Ship From Location [PERSON_NAME] LLC-[GEOGRAPHIC_DATA] [GEOGRAPHIC_DATA] [GEOGR…" at bounding box center [393, 419] width 772 height 687
type input "[STREET_ADDRESS]"
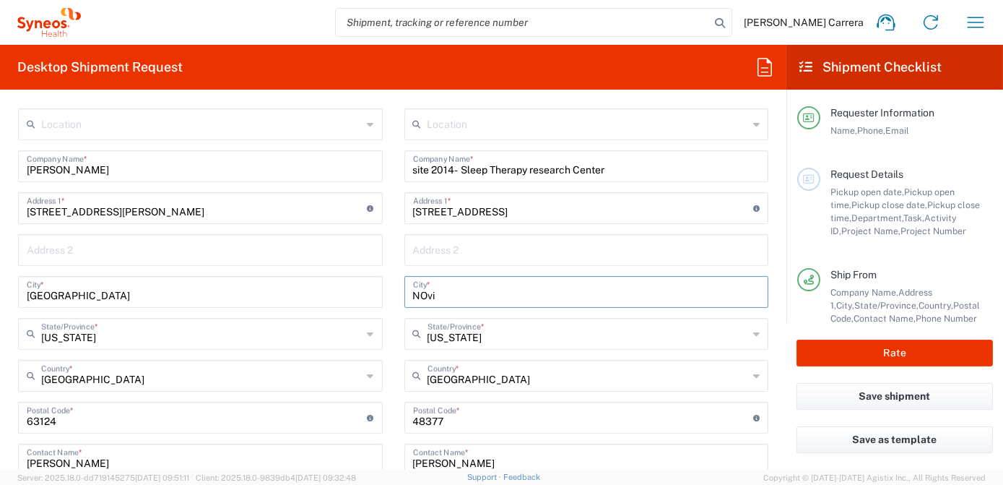
drag, startPoint x: 446, startPoint y: 297, endPoint x: 371, endPoint y: 298, distance: 75.1
click at [371, 298] on div "Ship From Location [PERSON_NAME] LLC-[GEOGRAPHIC_DATA] [GEOGRAPHIC_DATA] [GEOGR…" at bounding box center [393, 419] width 772 height 687
type input "San Antonio"
click at [495, 334] on input "text" at bounding box center [587, 332] width 321 height 25
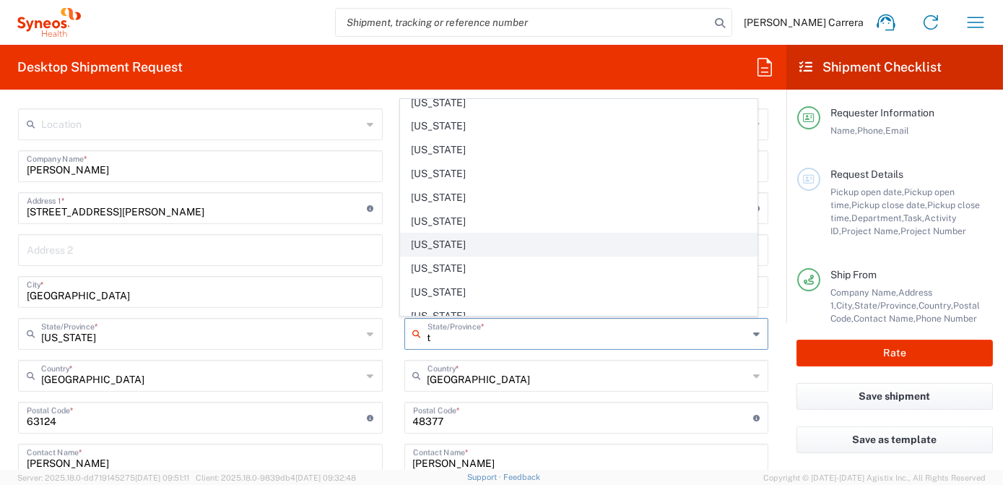
scroll to position [179, 0]
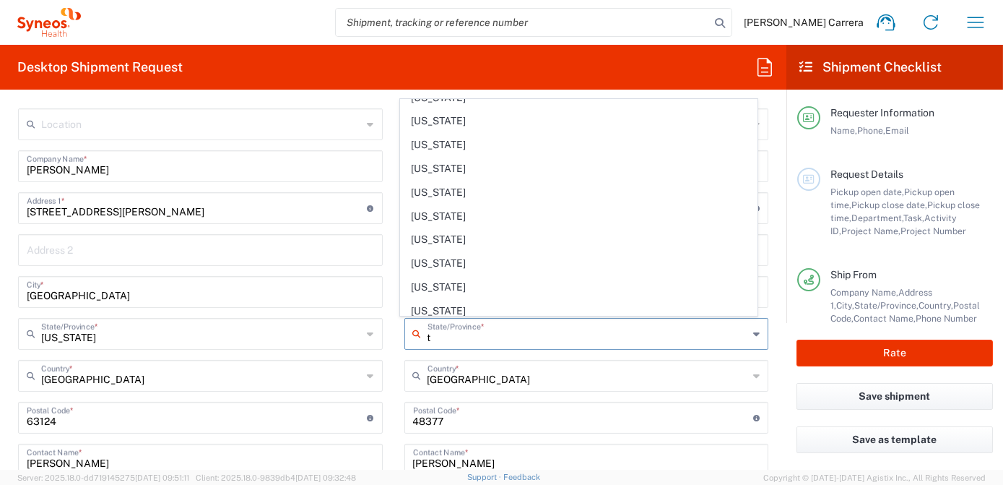
click at [421, 214] on span "[US_STATE]" at bounding box center [579, 216] width 357 height 22
type input "[US_STATE]"
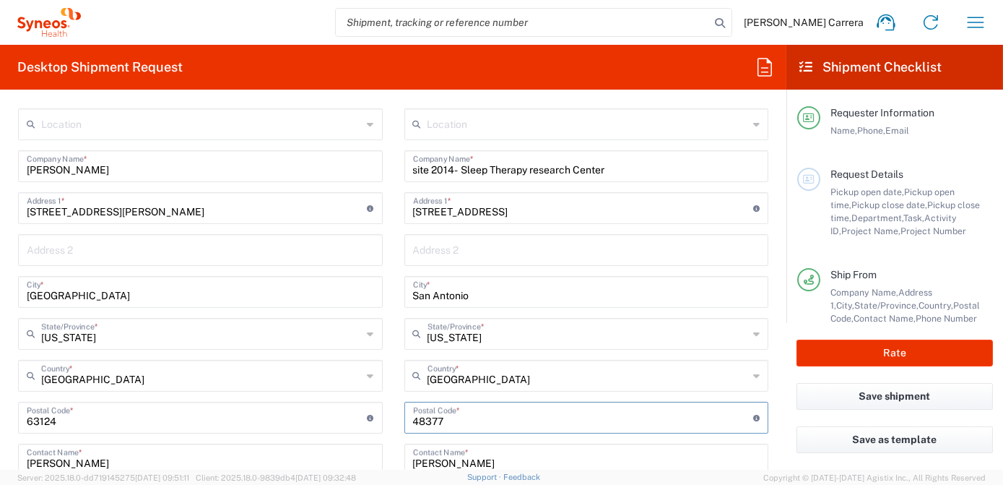
drag, startPoint x: 448, startPoint y: 422, endPoint x: 376, endPoint y: 417, distance: 71.7
click at [376, 417] on div "Ship From Location [PERSON_NAME] LLC-[GEOGRAPHIC_DATA] [GEOGRAPHIC_DATA] [GEOGR…" at bounding box center [393, 419] width 772 height 687
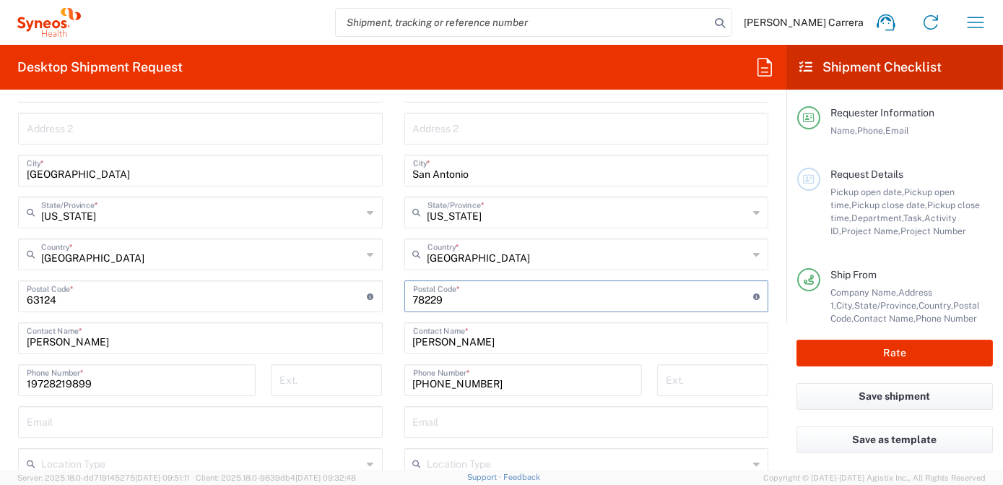
scroll to position [722, 0]
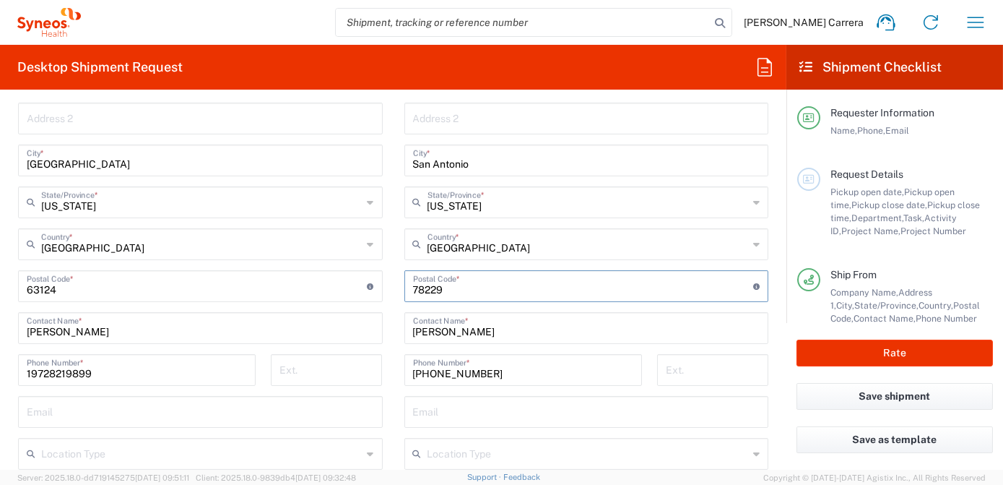
type input "78229"
drag, startPoint x: 507, startPoint y: 328, endPoint x: 347, endPoint y: 330, distance: 160.3
click at [347, 330] on div "Ship From Location [PERSON_NAME] LLC-[GEOGRAPHIC_DATA] [GEOGRAPHIC_DATA] [GEOGR…" at bounding box center [393, 287] width 772 height 687
type input "[PERSON_NAME]"
drag, startPoint x: 499, startPoint y: 376, endPoint x: 370, endPoint y: 375, distance: 129.3
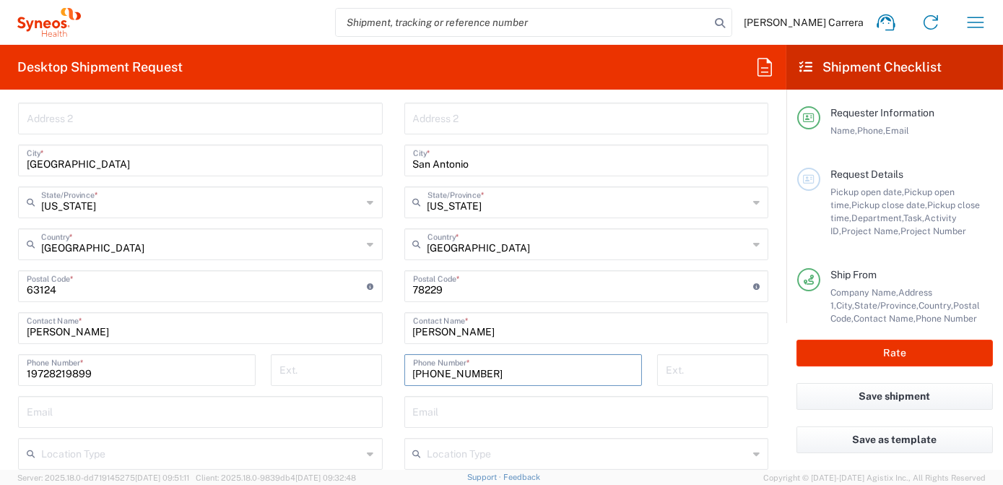
click at [370, 375] on div "Ship From Location [PERSON_NAME] LLC-[GEOGRAPHIC_DATA] [GEOGRAPHIC_DATA] [GEOGR…" at bounding box center [393, 287] width 772 height 687
click at [485, 365] on input "tel" at bounding box center [523, 368] width 220 height 25
type input "1264445231"
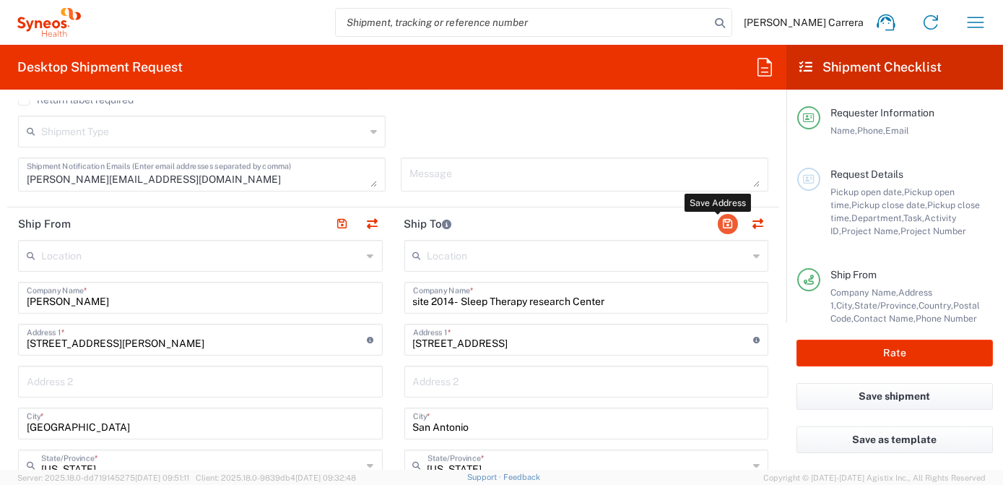
click at [718, 223] on button "button" at bounding box center [728, 224] width 20 height 20
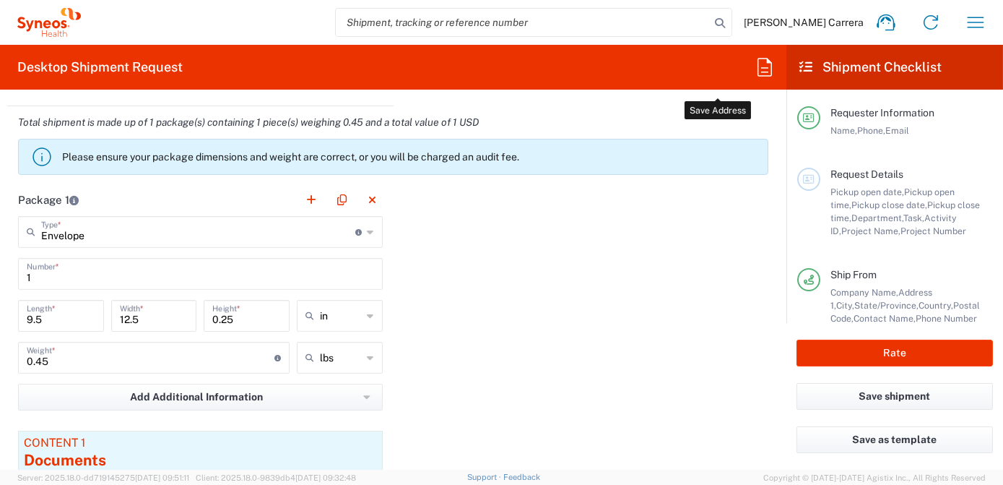
scroll to position [1575, 0]
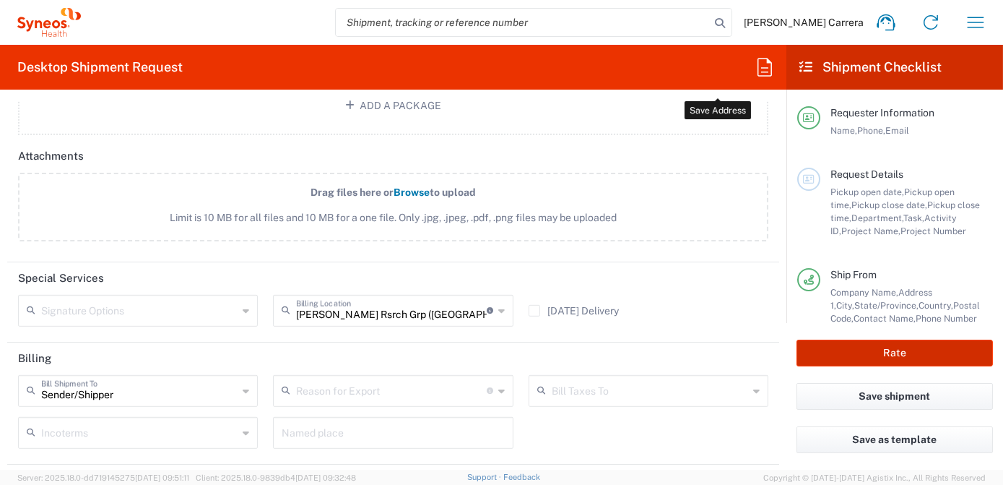
click at [874, 354] on button "Rate" at bounding box center [894, 352] width 196 height 27
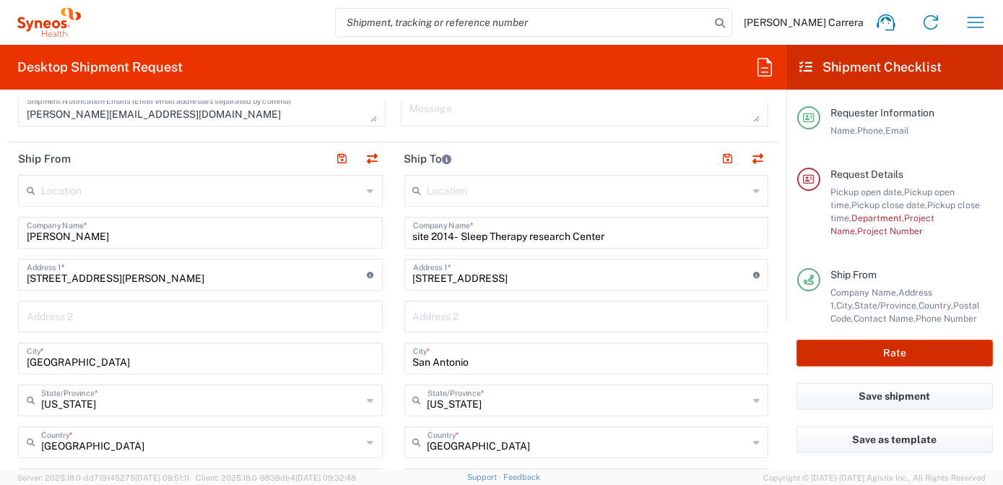
scroll to position [288, 0]
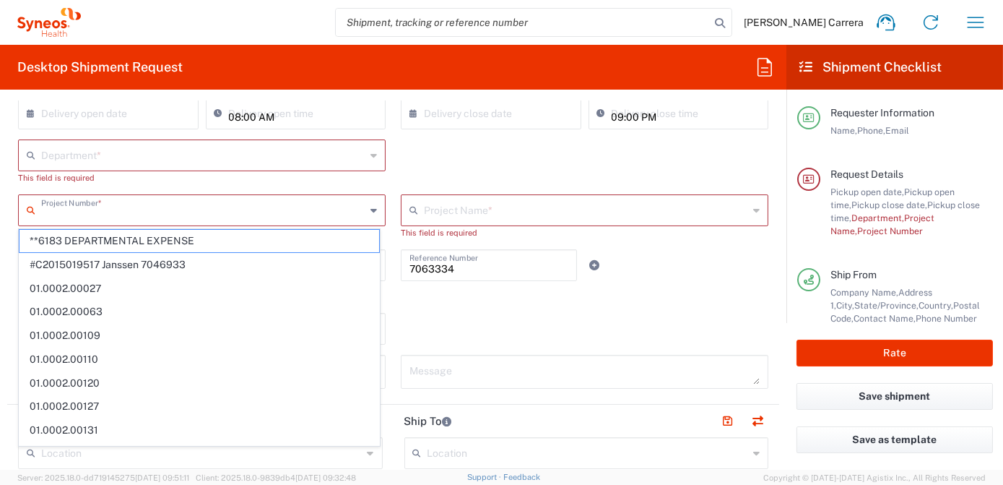
click at [73, 211] on input "text" at bounding box center [203, 208] width 324 height 25
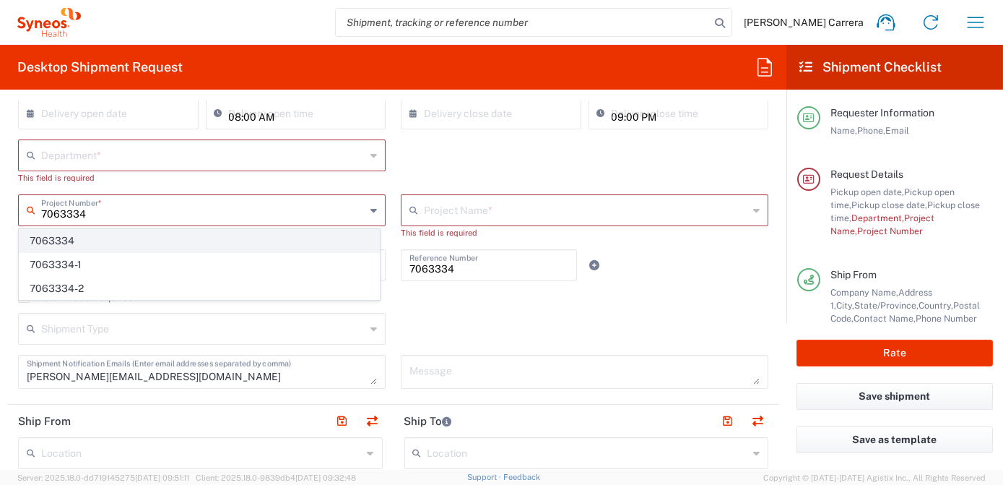
type input "7063334"
click at [58, 243] on span "7063334" at bounding box center [199, 241] width 360 height 22
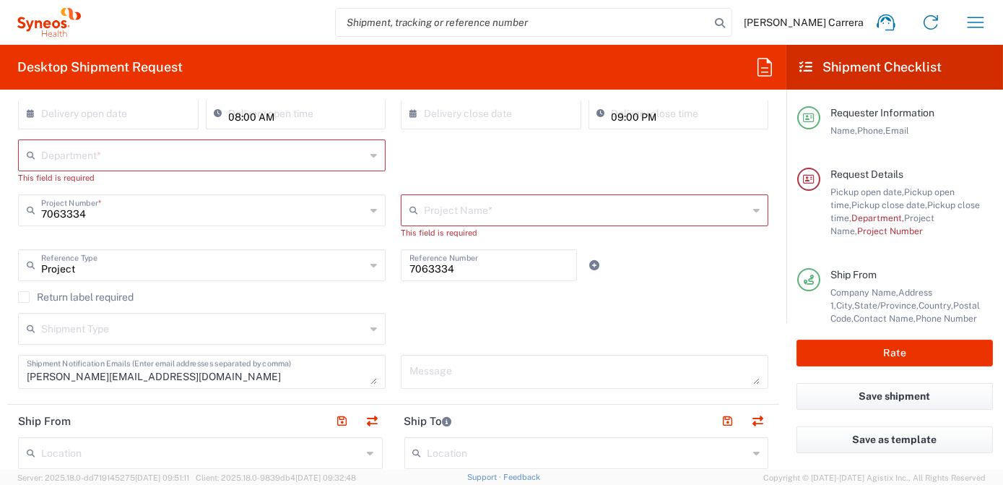
click at [82, 157] on input "text" at bounding box center [203, 154] width 324 height 25
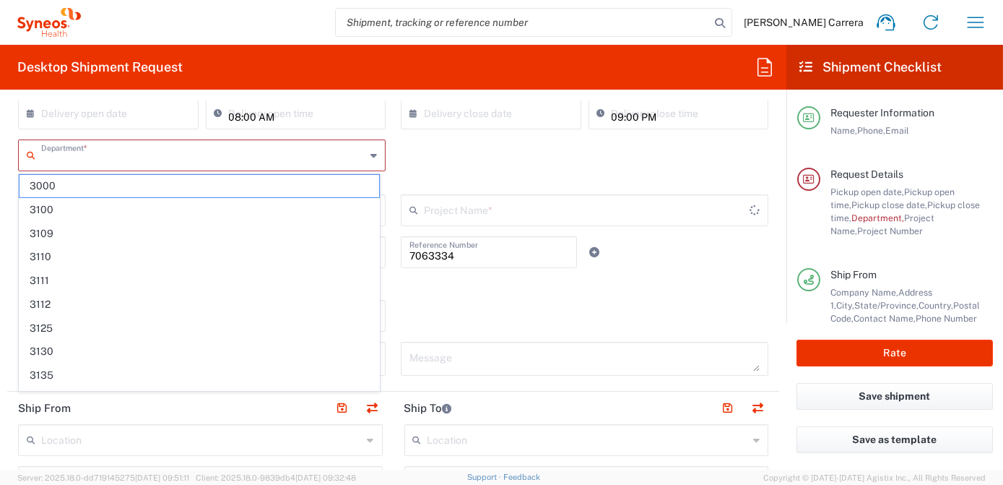
type input "Mineralys 7063334"
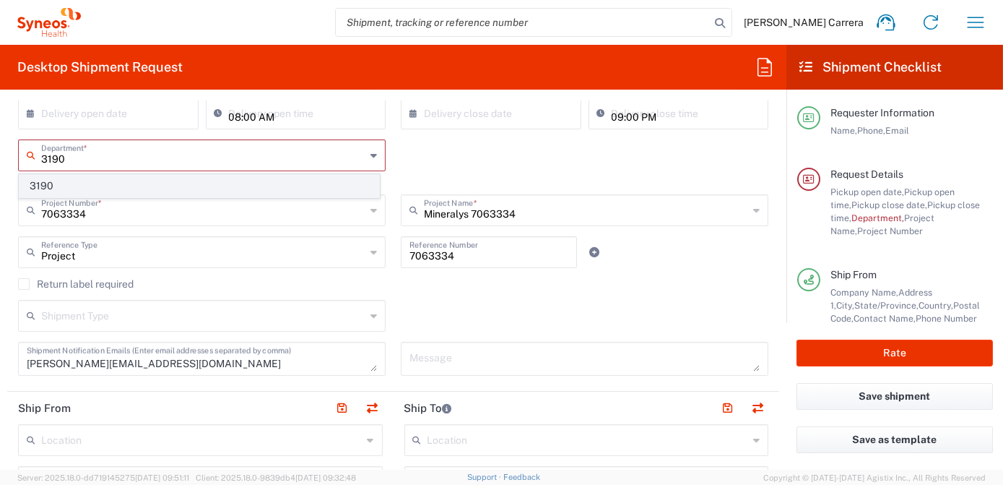
type input "3190"
click at [62, 181] on span "3190" at bounding box center [199, 186] width 360 height 22
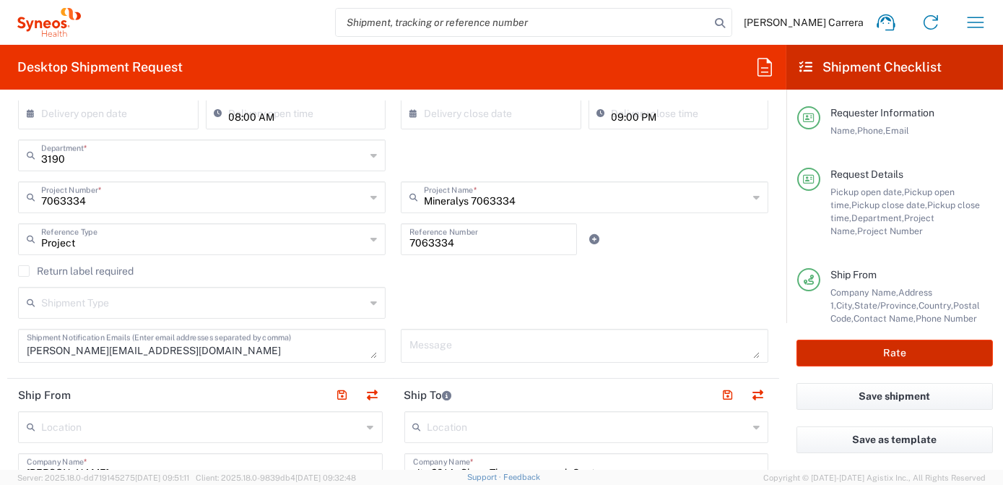
click at [876, 351] on button "Rate" at bounding box center [894, 352] width 196 height 27
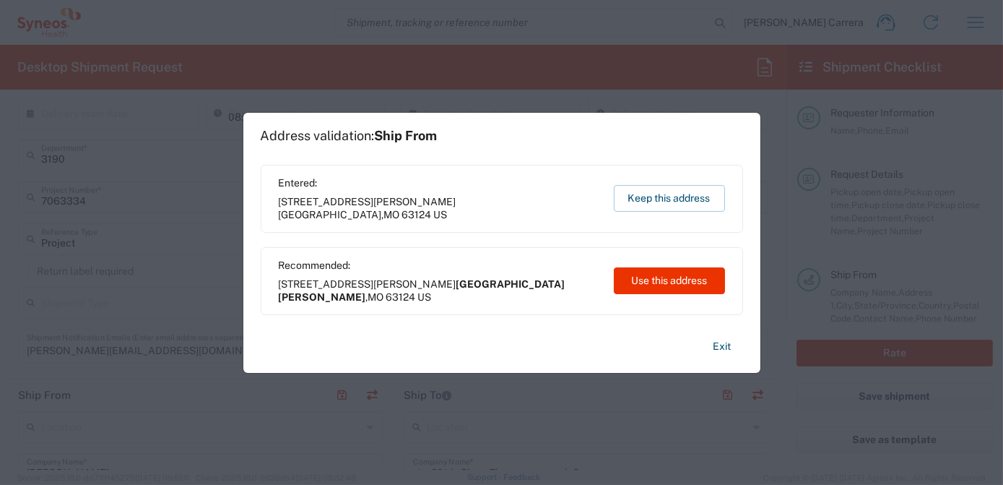
type input "7063334"
click at [664, 285] on button "Use this address" at bounding box center [669, 280] width 111 height 27
type input "[GEOGRAPHIC_DATA][PERSON_NAME]"
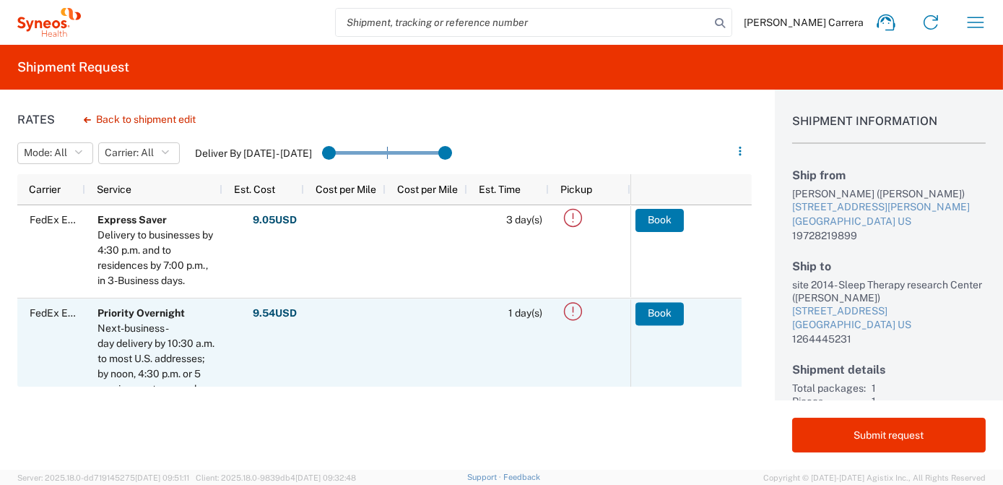
scroll to position [65, 0]
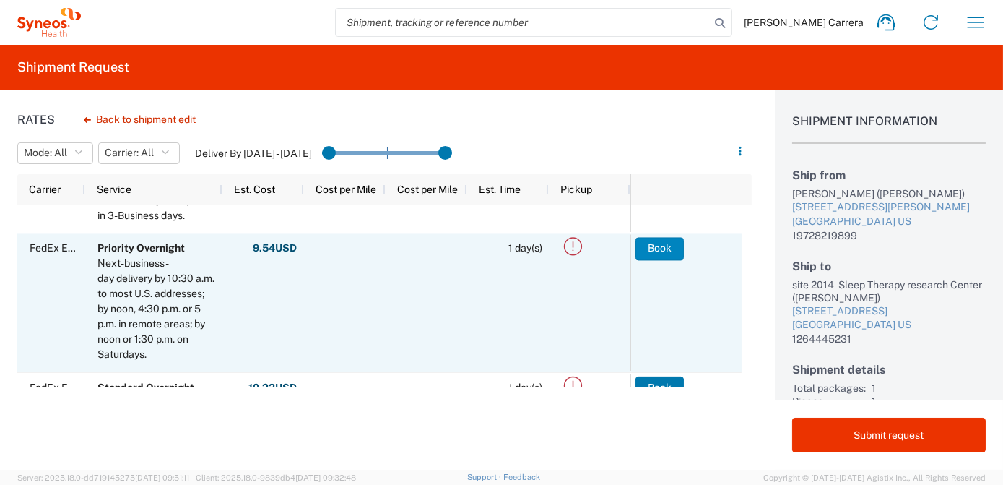
click at [659, 251] on button "Book" at bounding box center [659, 248] width 48 height 23
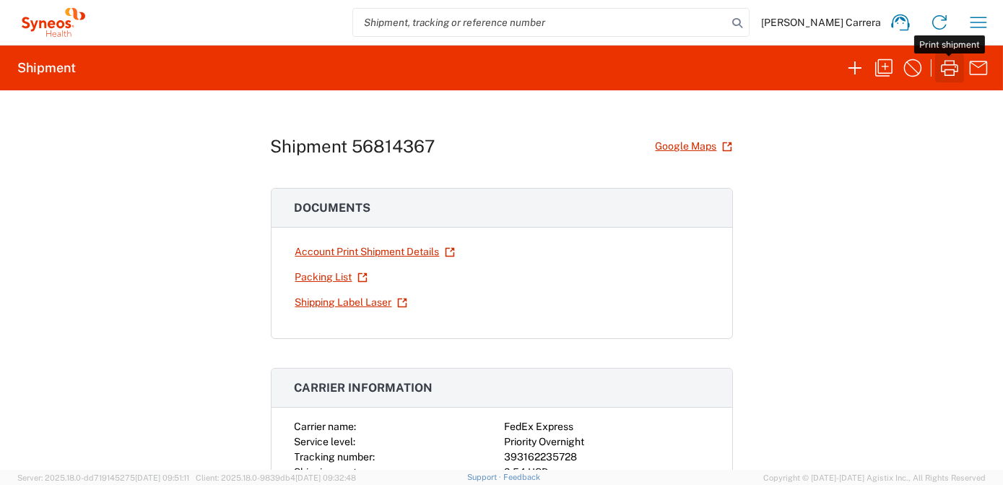
click at [945, 69] on icon "button" at bounding box center [949, 68] width 17 height 16
